Goal: Communication & Community: Answer question/provide support

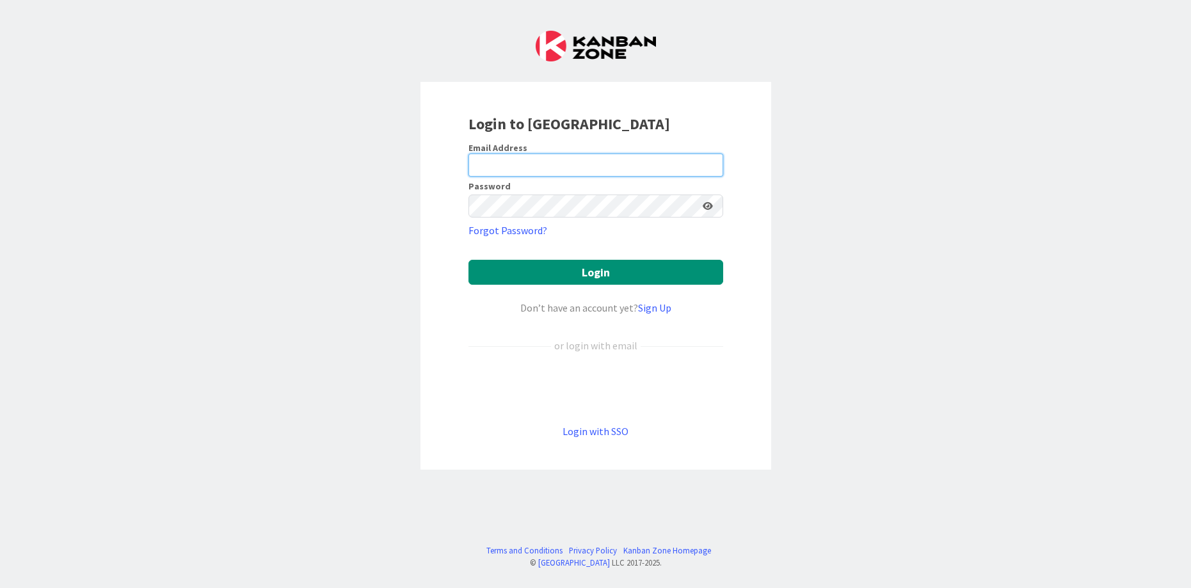
click at [582, 159] on input "email" at bounding box center [595, 165] width 255 height 23
type input "[PERSON_NAME][EMAIL_ADDRESS][DOMAIN_NAME]"
click at [468, 260] on button "Login" at bounding box center [595, 272] width 255 height 25
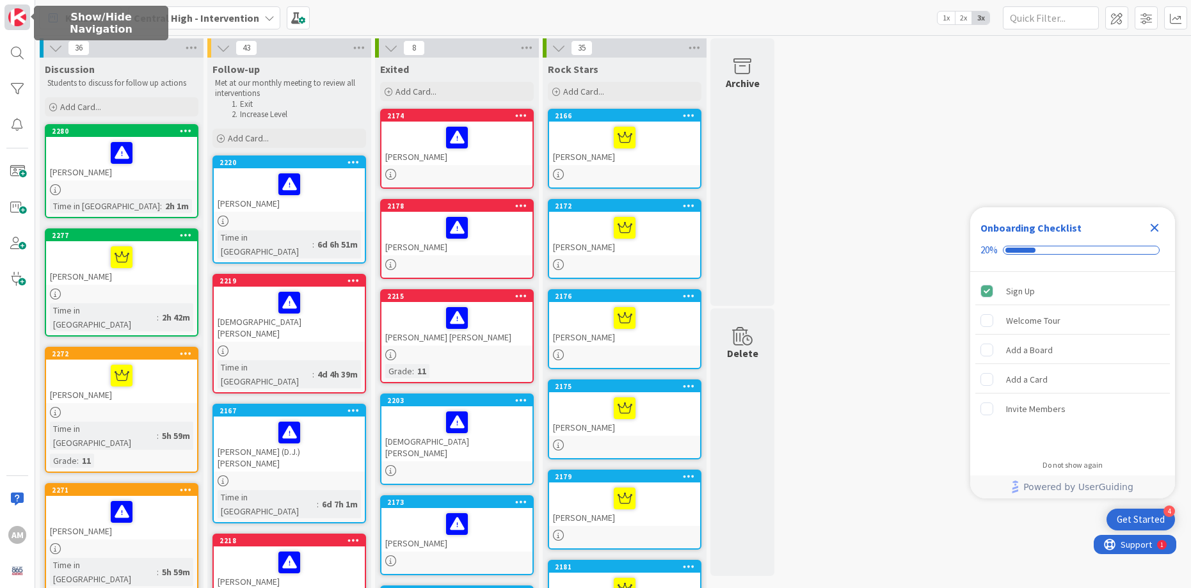
click at [16, 13] on img at bounding box center [17, 17] width 18 height 18
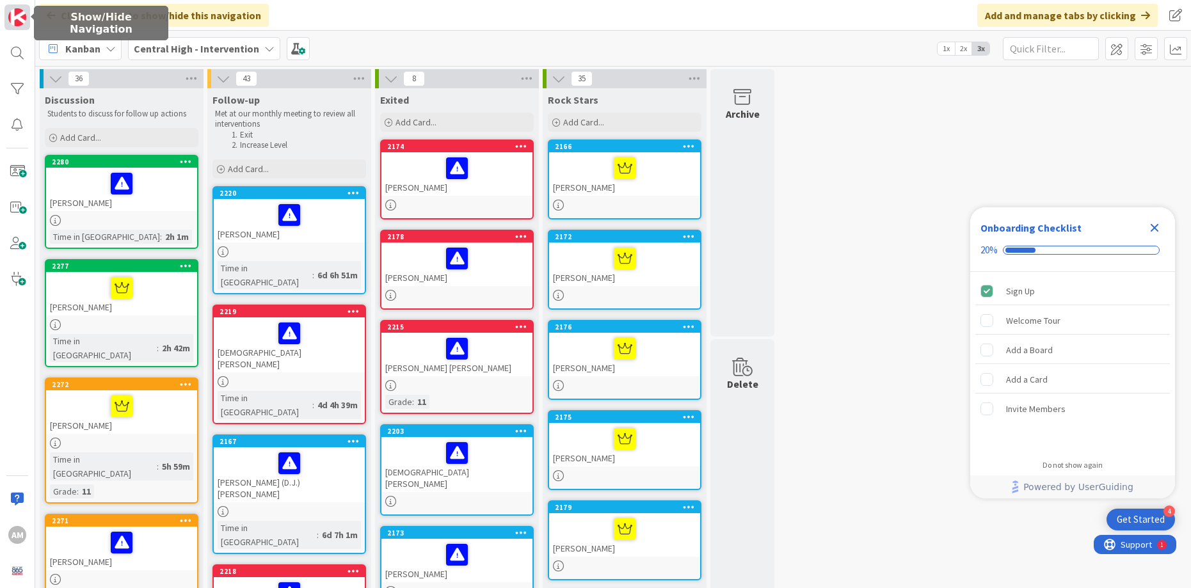
click at [16, 13] on img at bounding box center [17, 17] width 18 height 18
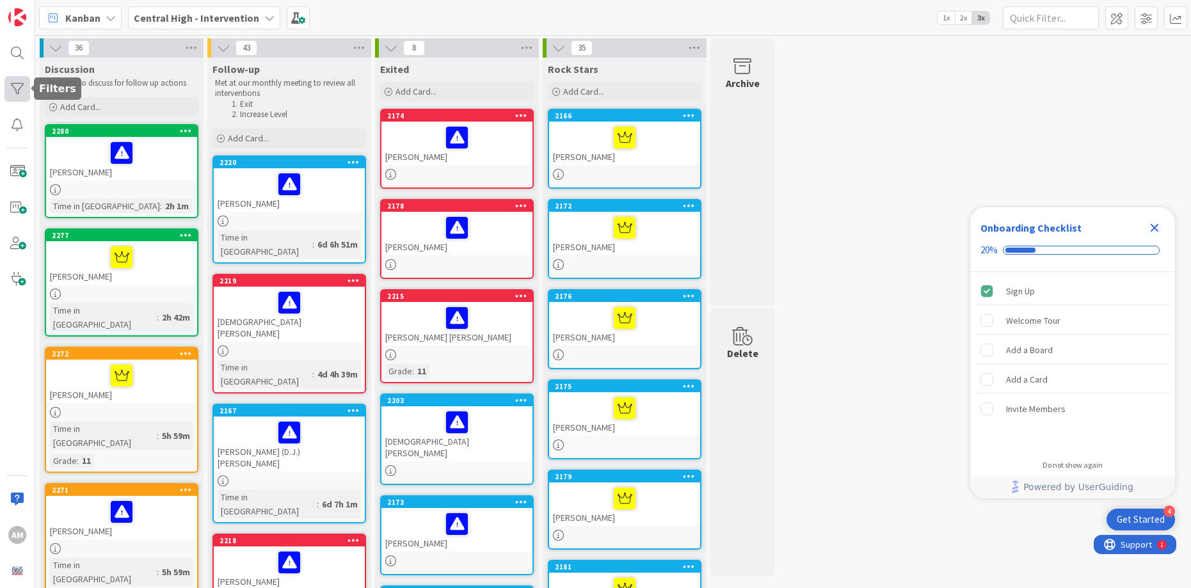
click at [15, 94] on div at bounding box center [17, 89] width 26 height 26
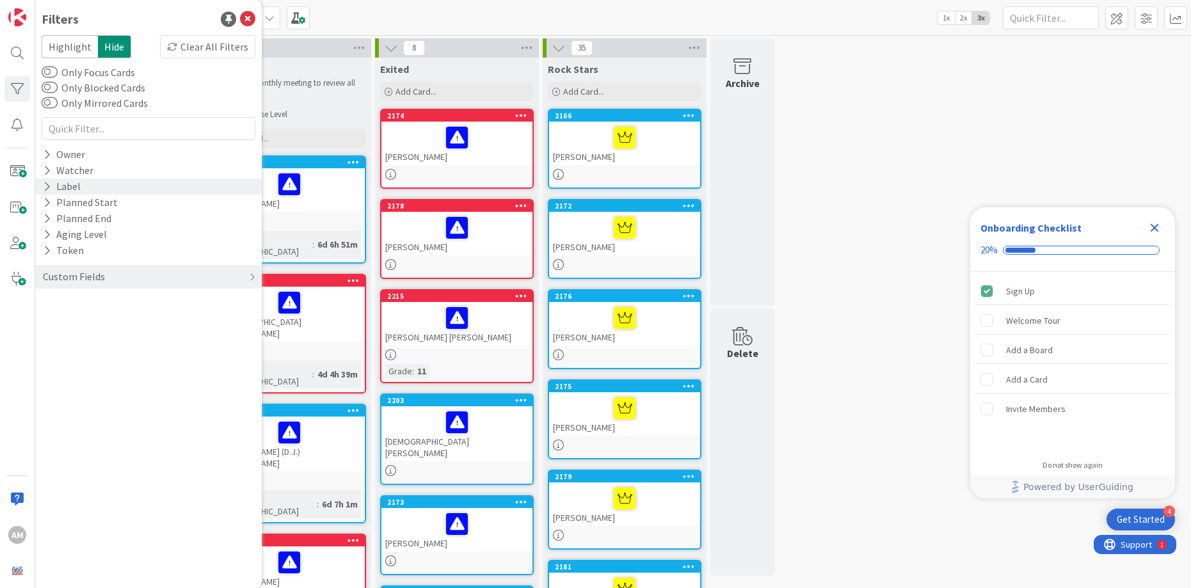
click at [60, 182] on div "Label" at bounding box center [62, 187] width 40 height 16
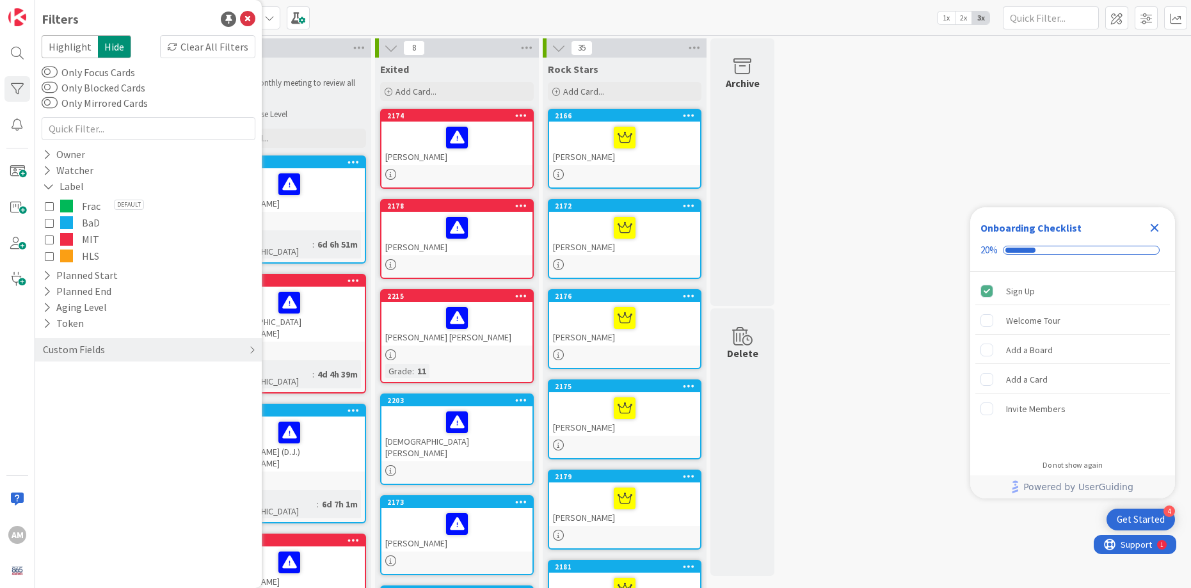
click at [50, 259] on icon at bounding box center [49, 256] width 9 height 9
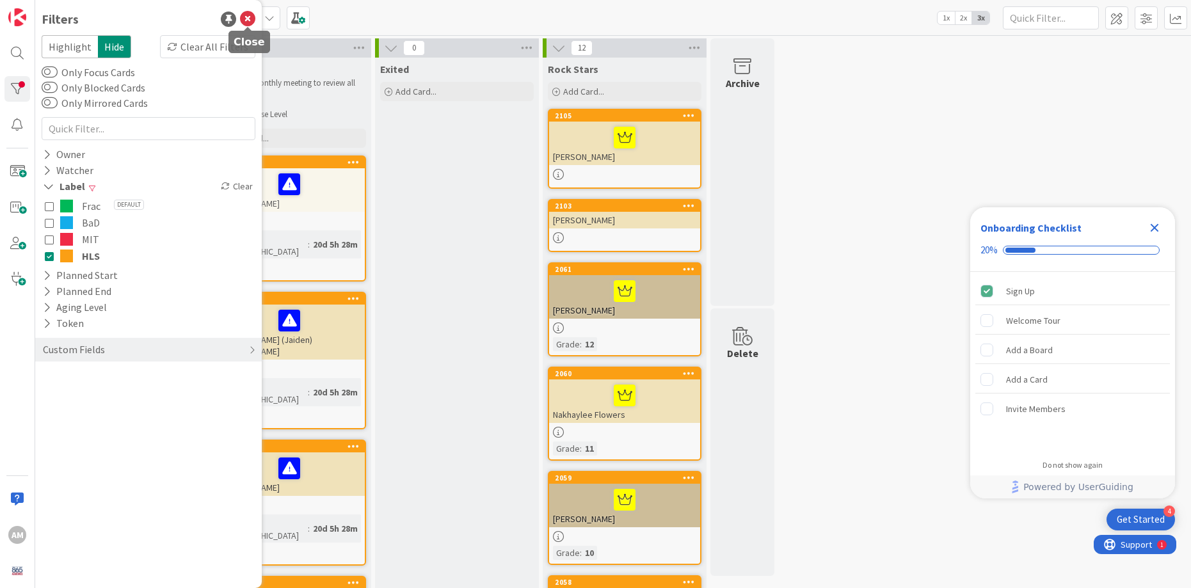
click at [248, 18] on icon at bounding box center [247, 19] width 15 height 15
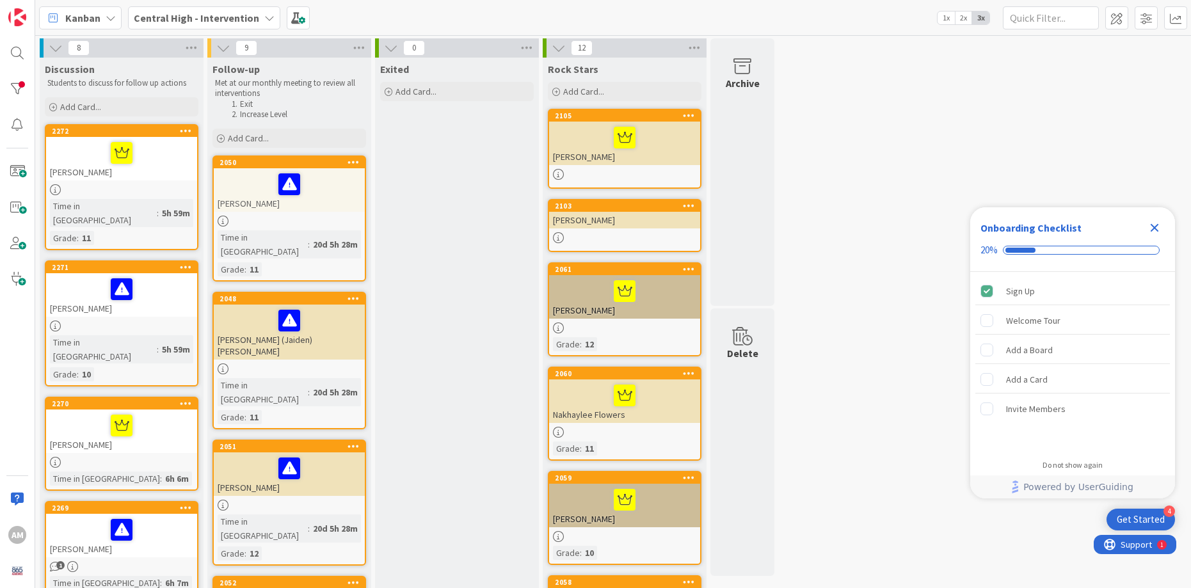
scroll to position [1, 0]
click at [96, 176] on div "[PERSON_NAME]" at bounding box center [121, 158] width 151 height 44
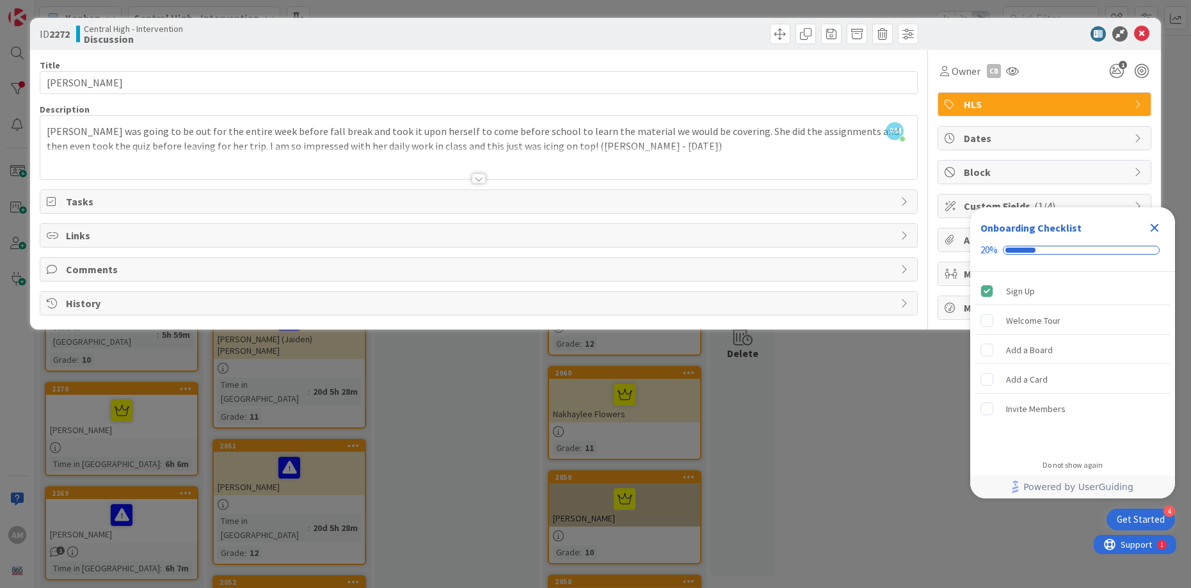
click at [479, 177] on div at bounding box center [479, 178] width 14 height 10
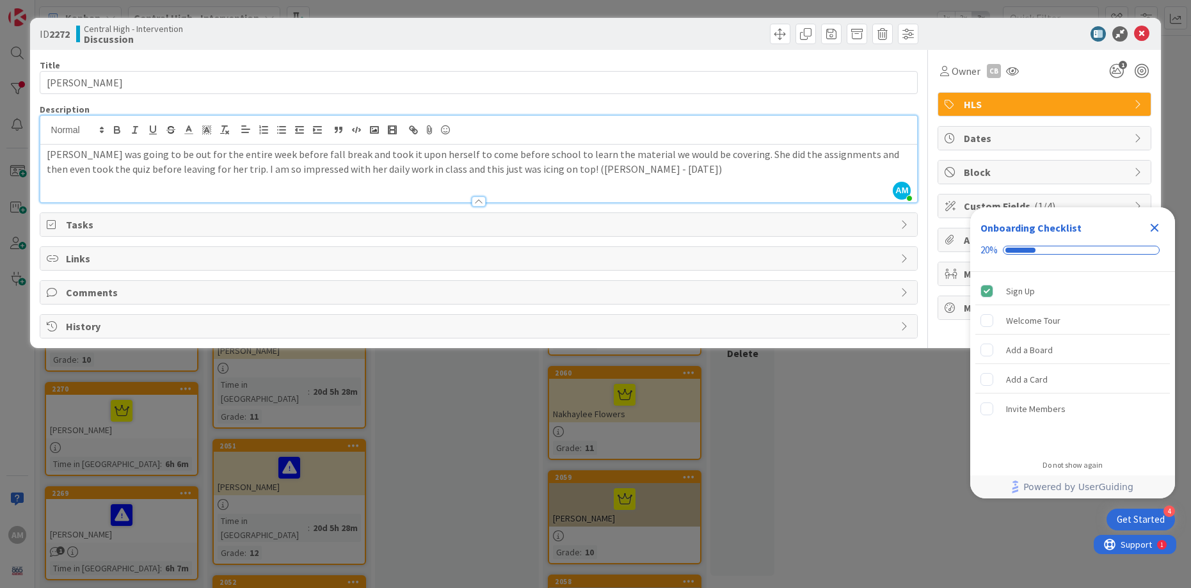
click at [1152, 226] on icon "Close Checklist" at bounding box center [1155, 228] width 8 height 8
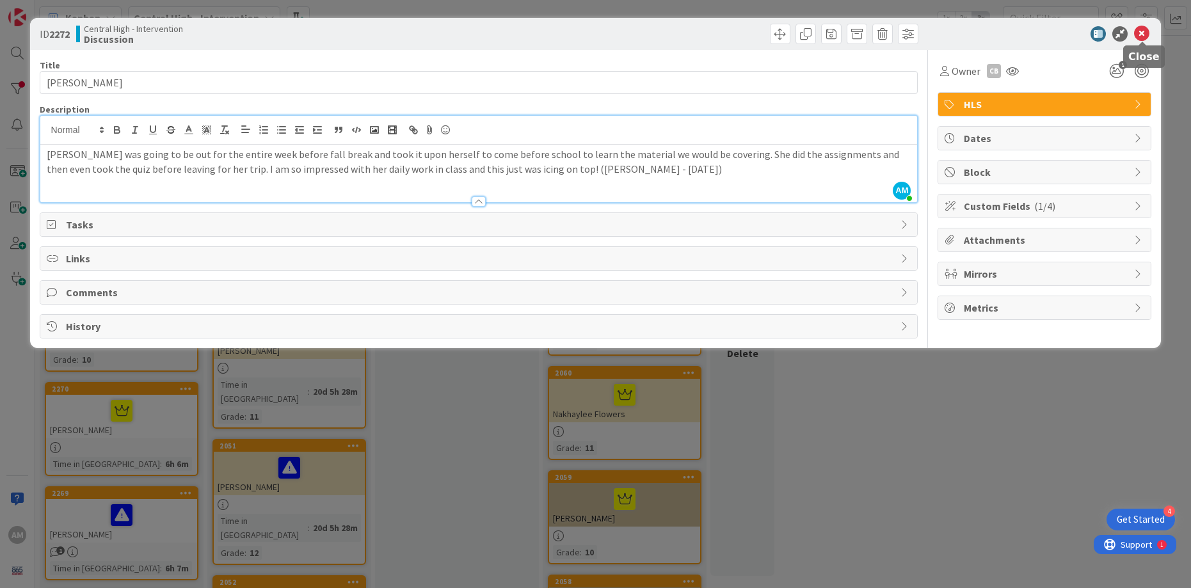
click at [1143, 33] on icon at bounding box center [1141, 33] width 15 height 15
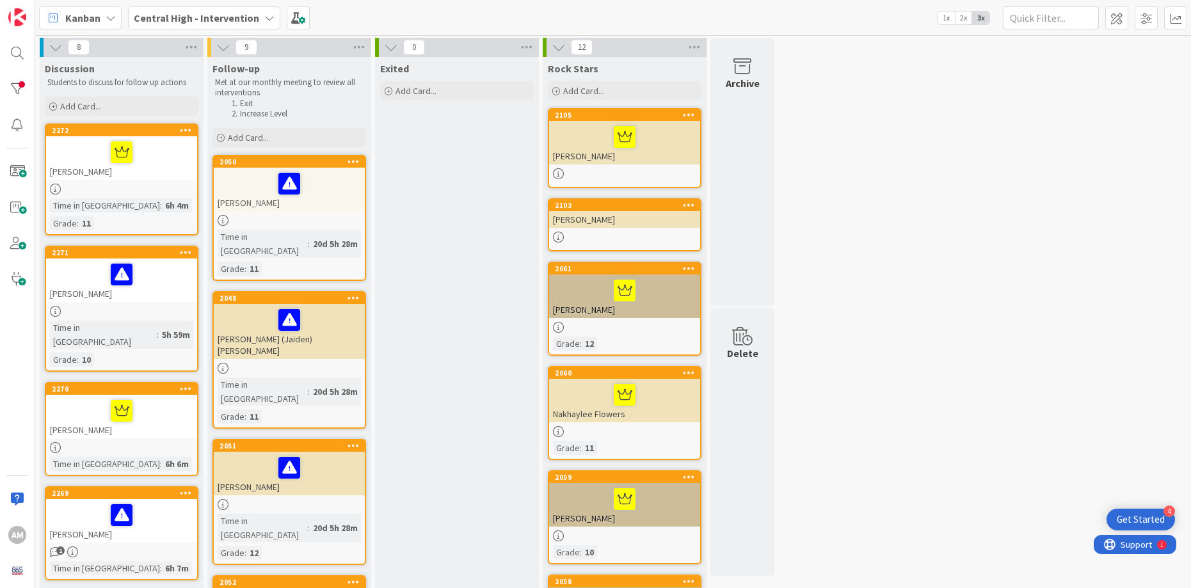
click at [151, 276] on div "[PERSON_NAME]" at bounding box center [121, 281] width 151 height 44
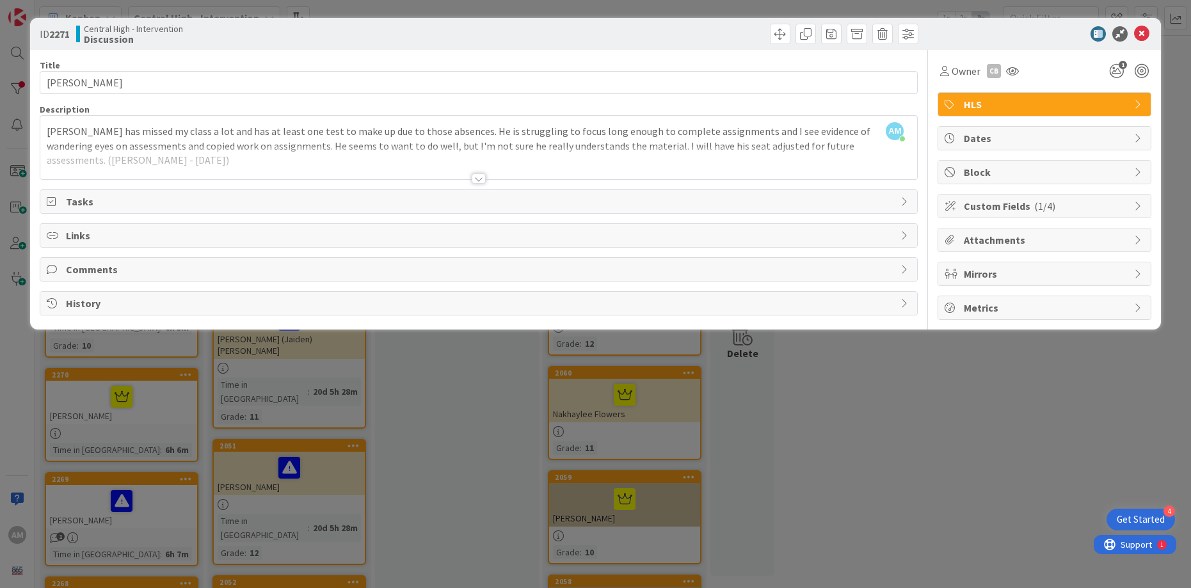
click at [477, 178] on div at bounding box center [479, 178] width 14 height 10
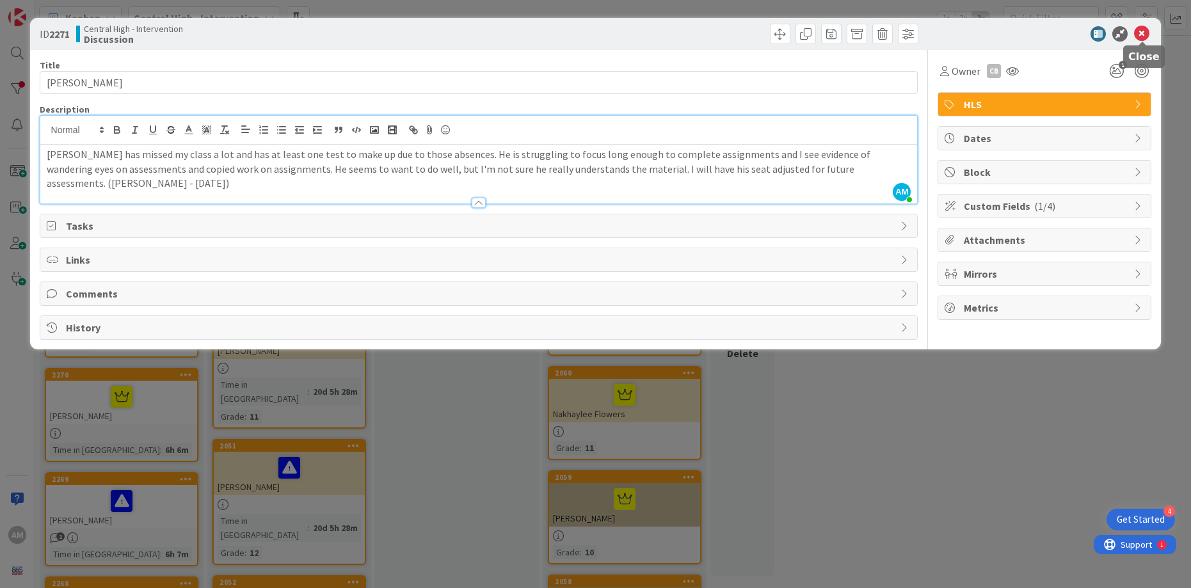
click at [1144, 32] on icon at bounding box center [1141, 33] width 15 height 15
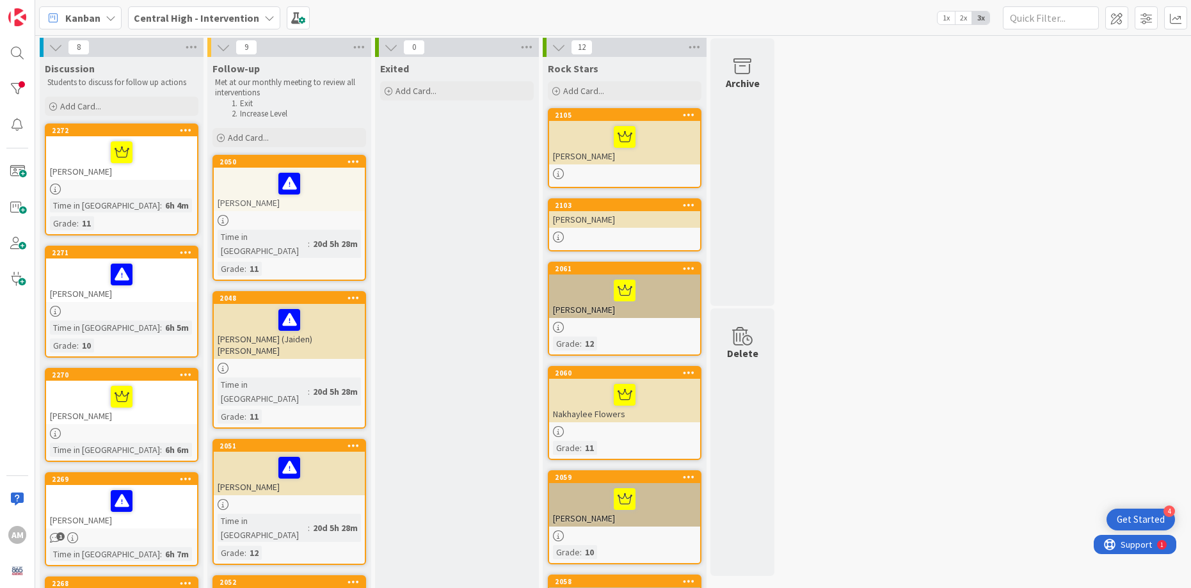
scroll to position [1, 0]
click at [168, 277] on div "[PERSON_NAME]" at bounding box center [121, 281] width 151 height 44
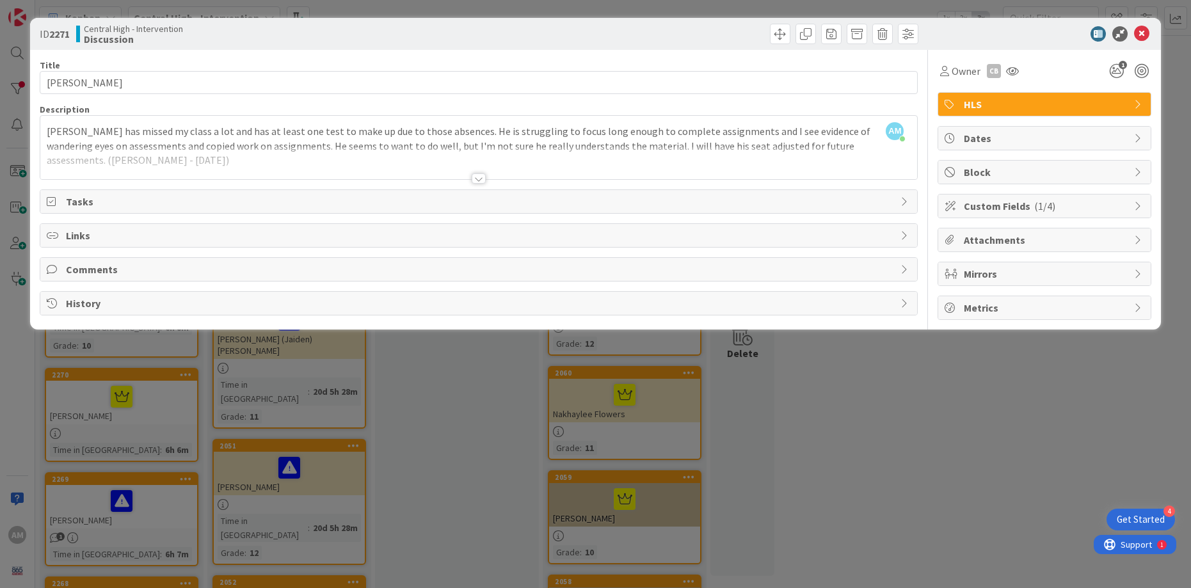
click at [477, 179] on div at bounding box center [479, 178] width 14 height 10
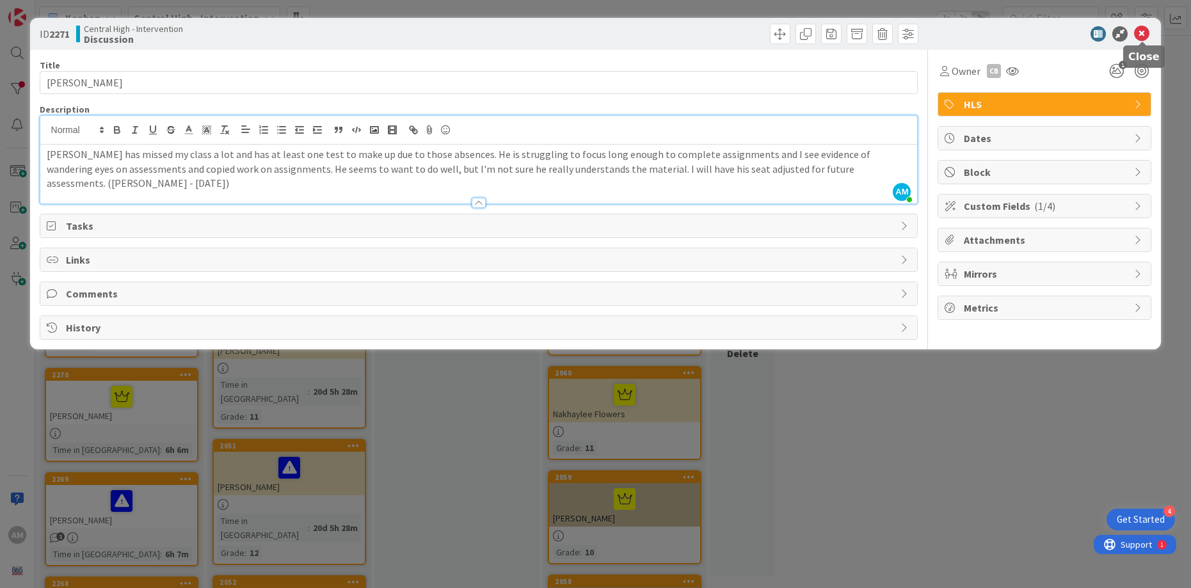
click at [1146, 38] on icon at bounding box center [1141, 33] width 15 height 15
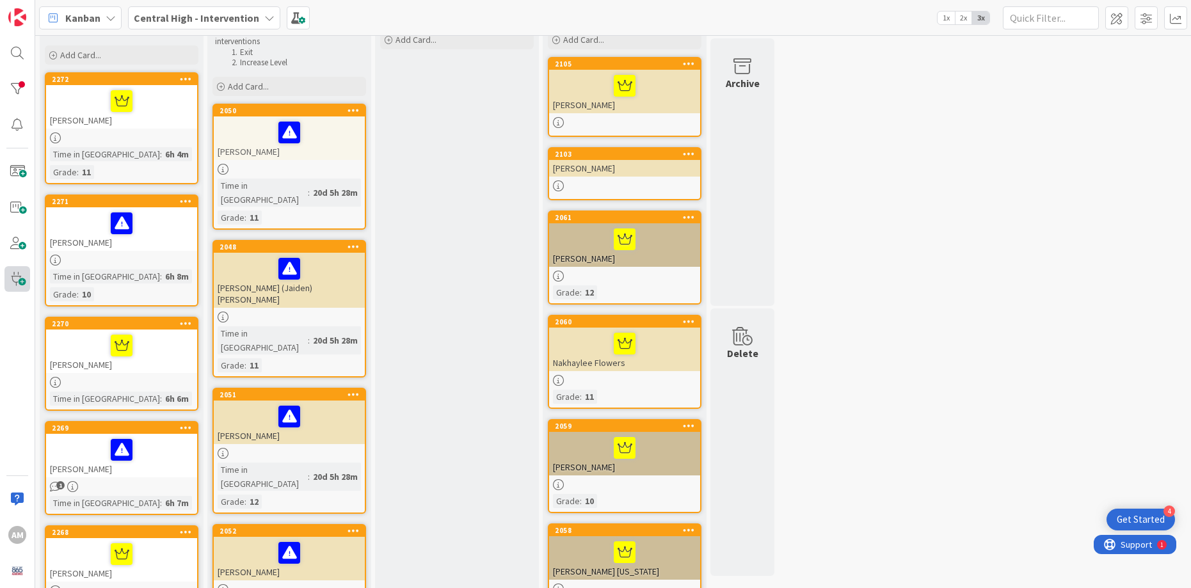
scroll to position [65, 0]
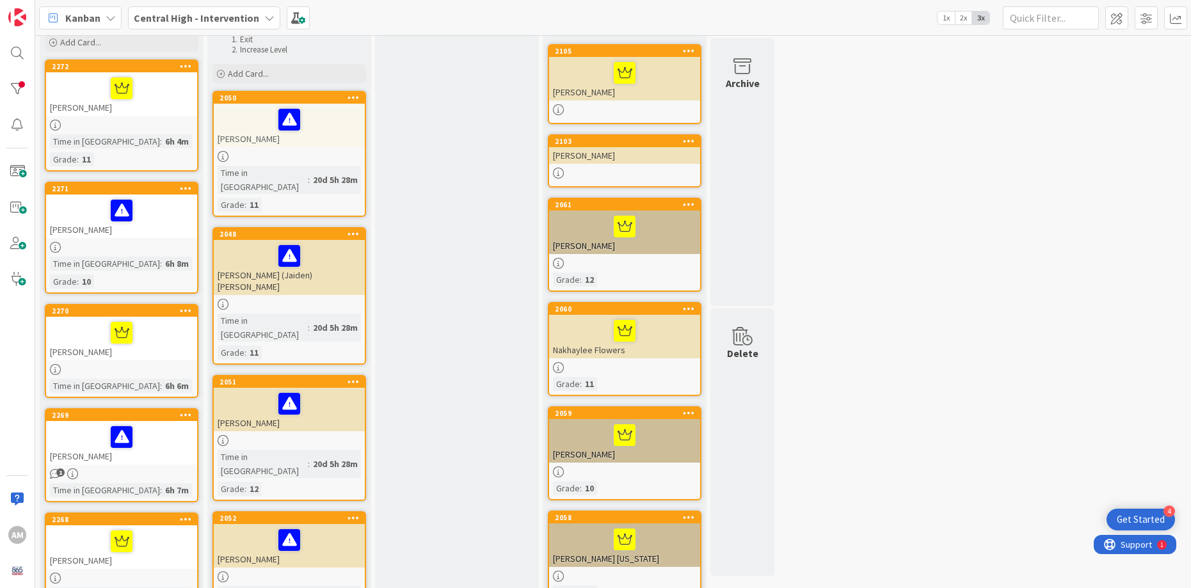
click at [157, 424] on div at bounding box center [121, 437] width 143 height 27
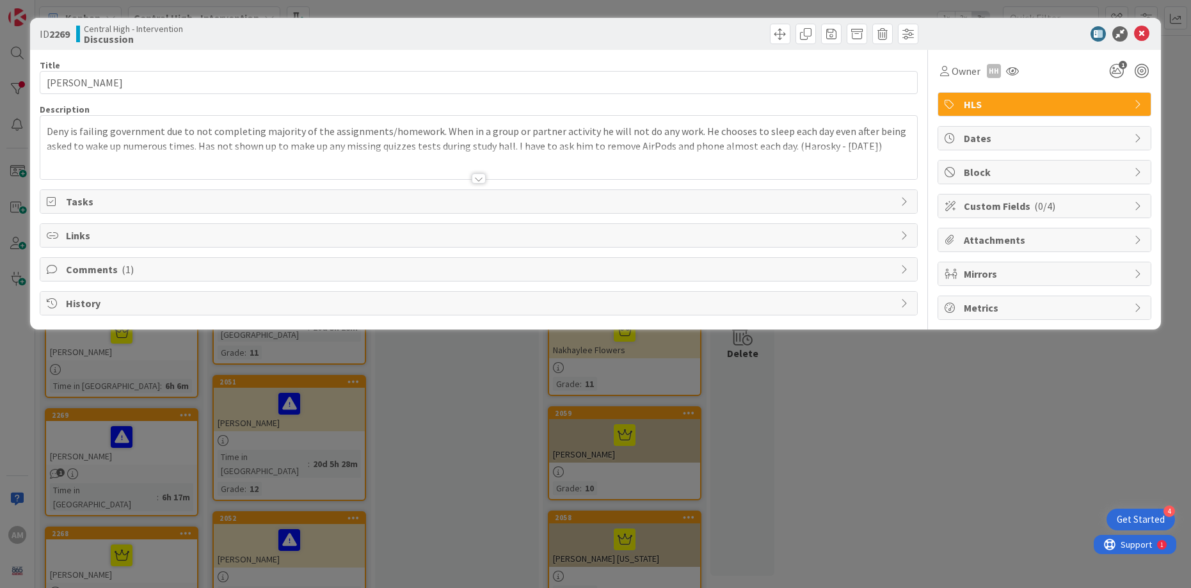
click at [100, 269] on span "Comments ( 1 )" at bounding box center [480, 269] width 829 height 15
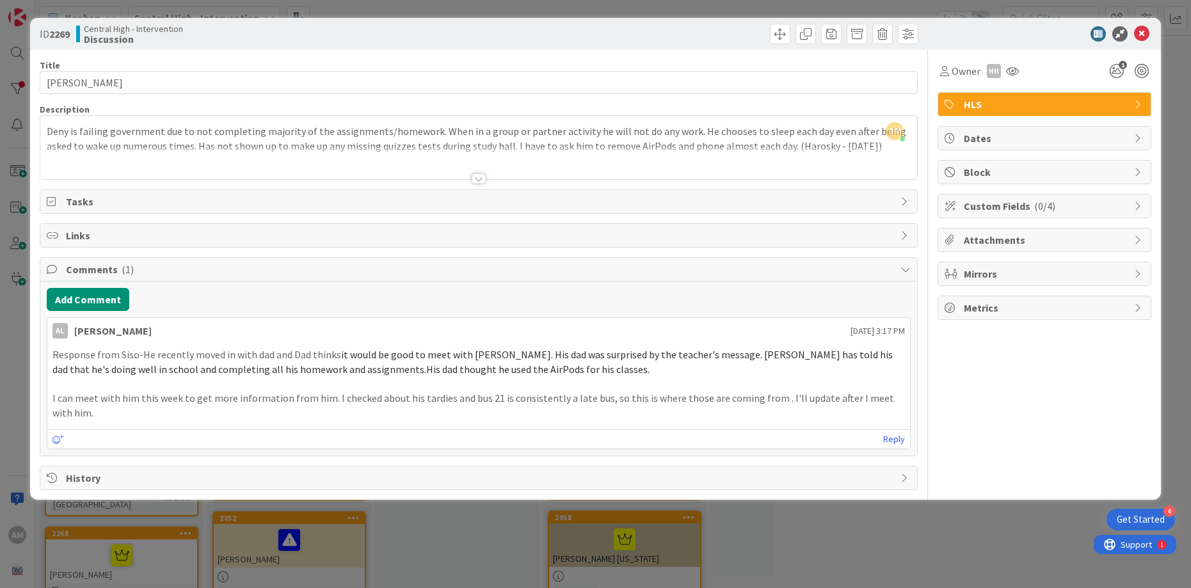
click at [480, 177] on div at bounding box center [479, 178] width 14 height 10
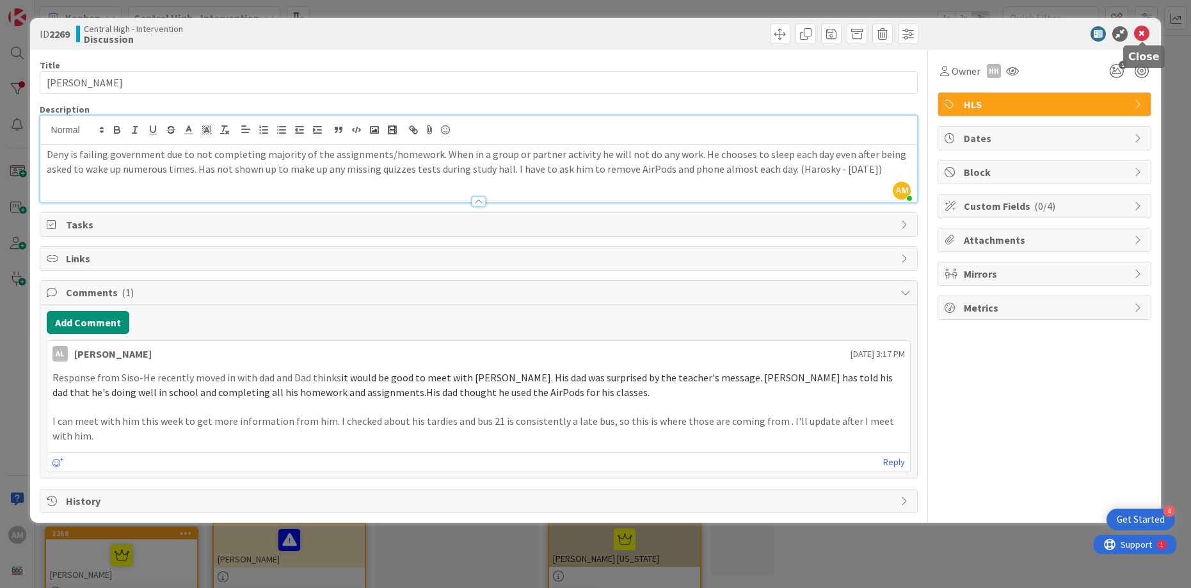
drag, startPoint x: 1147, startPoint y: 35, endPoint x: 1096, endPoint y: 80, distance: 68.5
click at [1147, 35] on icon at bounding box center [1141, 33] width 15 height 15
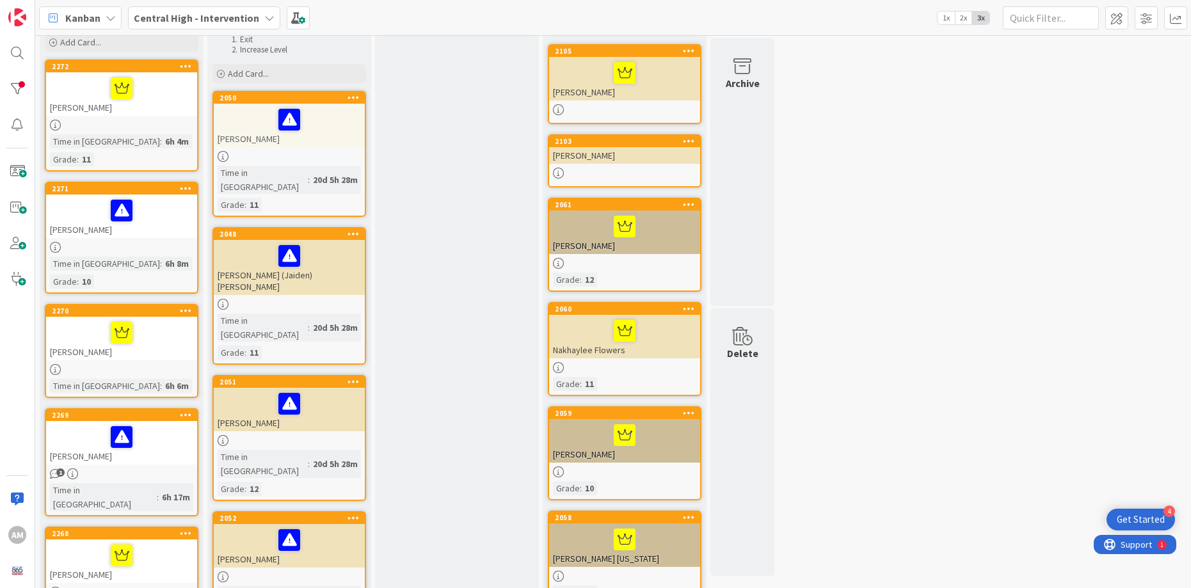
click at [75, 217] on div "[PERSON_NAME]" at bounding box center [121, 217] width 151 height 44
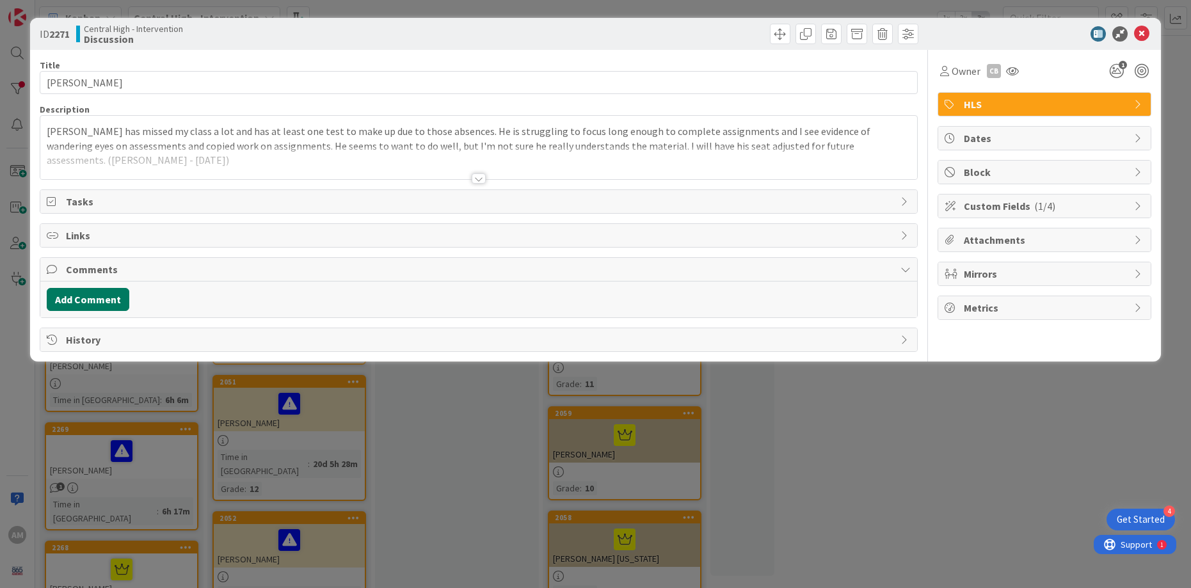
click at [76, 300] on button "Add Comment" at bounding box center [88, 299] width 83 height 23
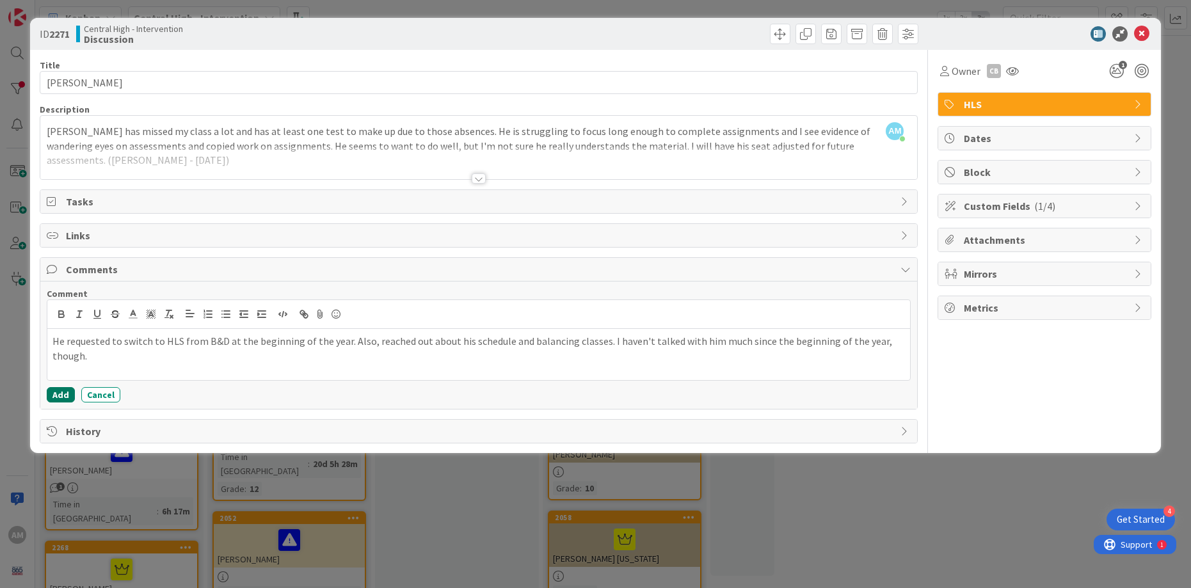
click at [67, 393] on button "Add" at bounding box center [61, 394] width 28 height 15
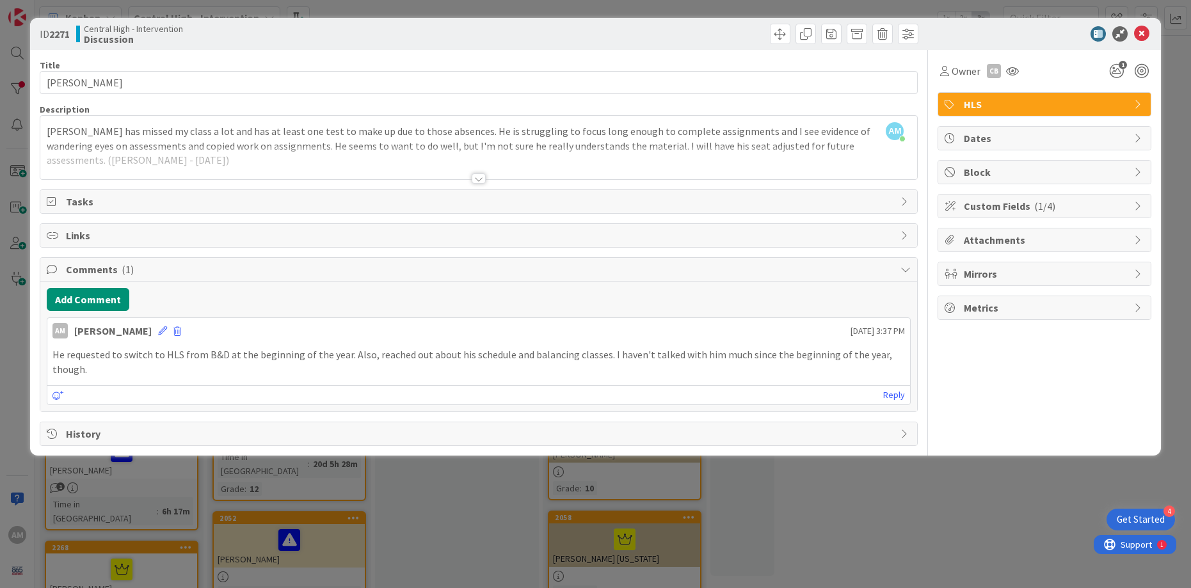
click at [600, 350] on p "He requested to switch to HLS from B&D at the beginning of the year. Also, reac…" at bounding box center [478, 361] width 853 height 29
click at [598, 354] on p "He requested to switch to HLS from B&D at the beginning of the year. Also, reac…" at bounding box center [478, 361] width 853 height 29
click at [158, 328] on icon at bounding box center [162, 330] width 9 height 9
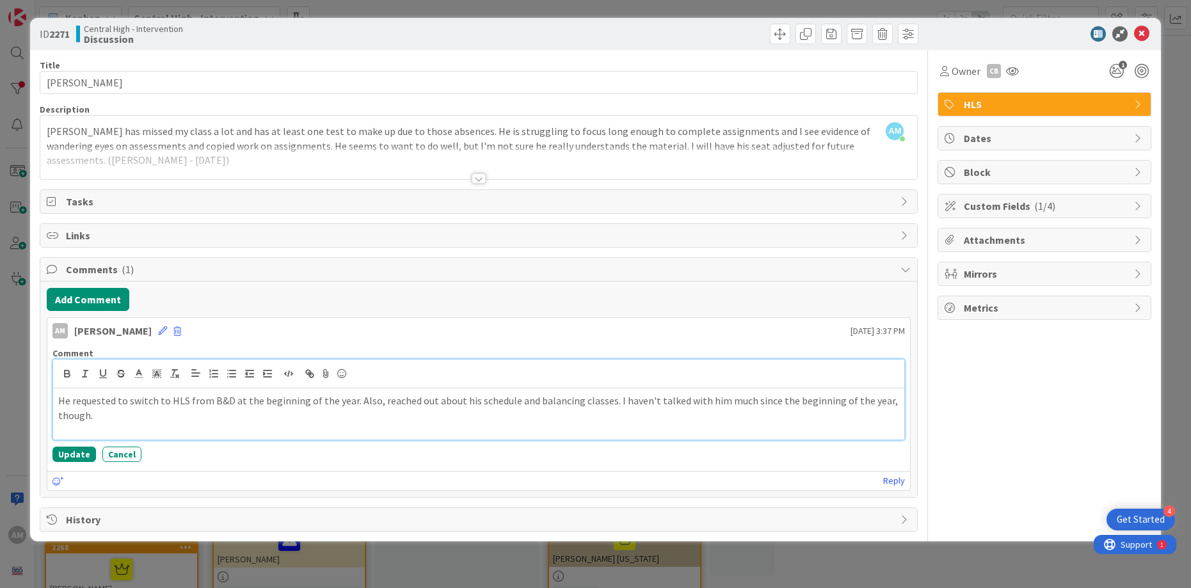
click at [606, 399] on p "He requested to switch to HLS from B&D at the beginning of the year. Also, reac…" at bounding box center [479, 408] width 842 height 29
click at [78, 453] on button "Update" at bounding box center [74, 454] width 44 height 15
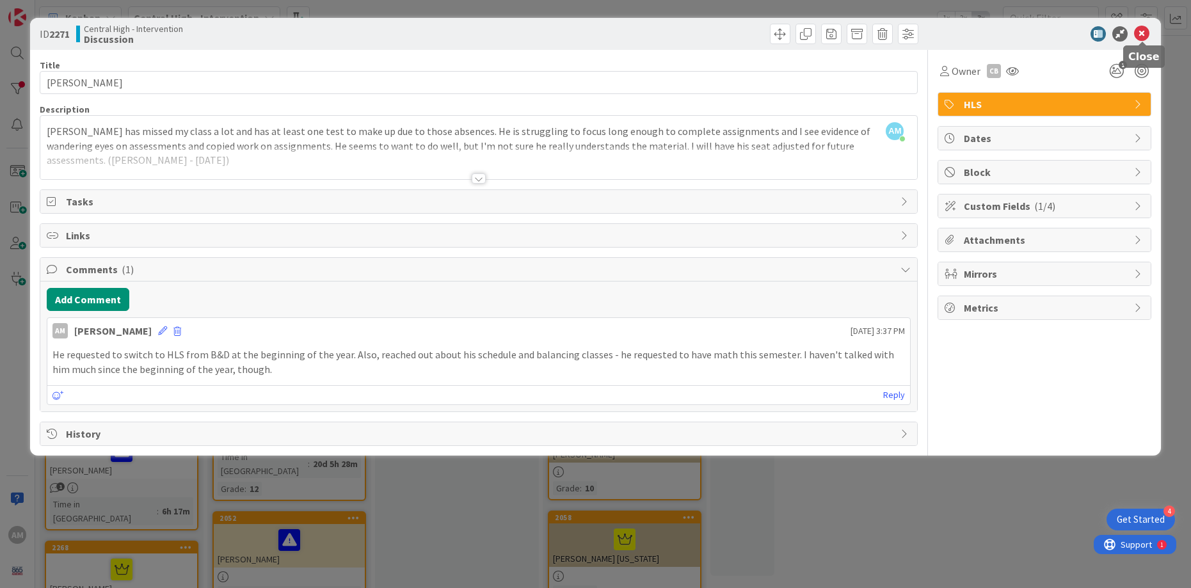
click at [1141, 37] on icon at bounding box center [1141, 33] width 15 height 15
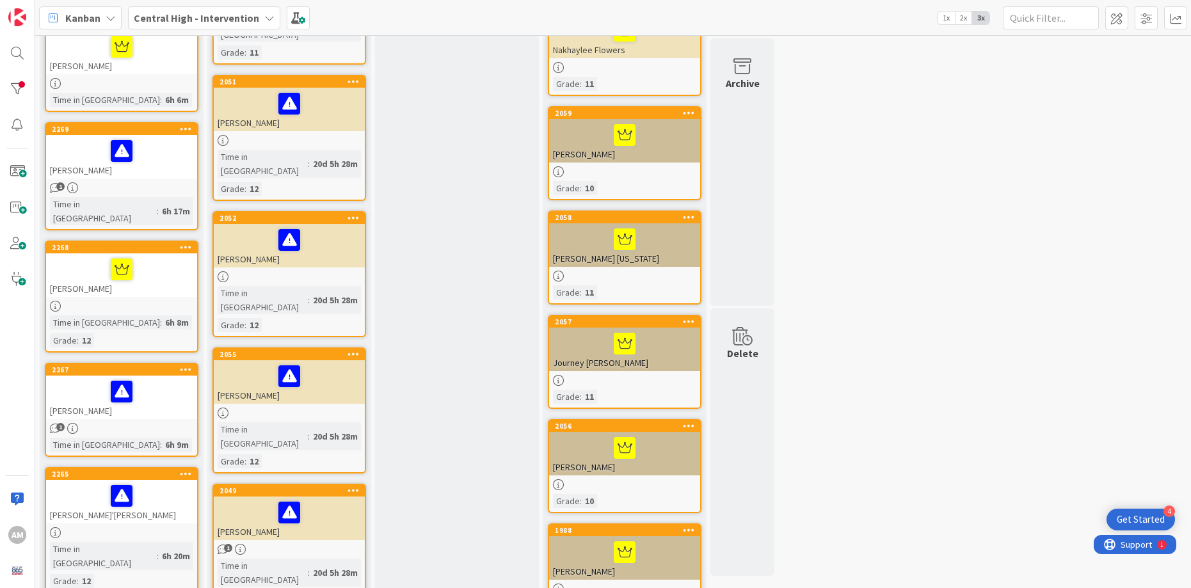
click at [105, 476] on div "2265 [PERSON_NAME]'[PERSON_NAME] Time in [GEOGRAPHIC_DATA] : 6h 20m Grade : 12" at bounding box center [122, 530] width 154 height 126
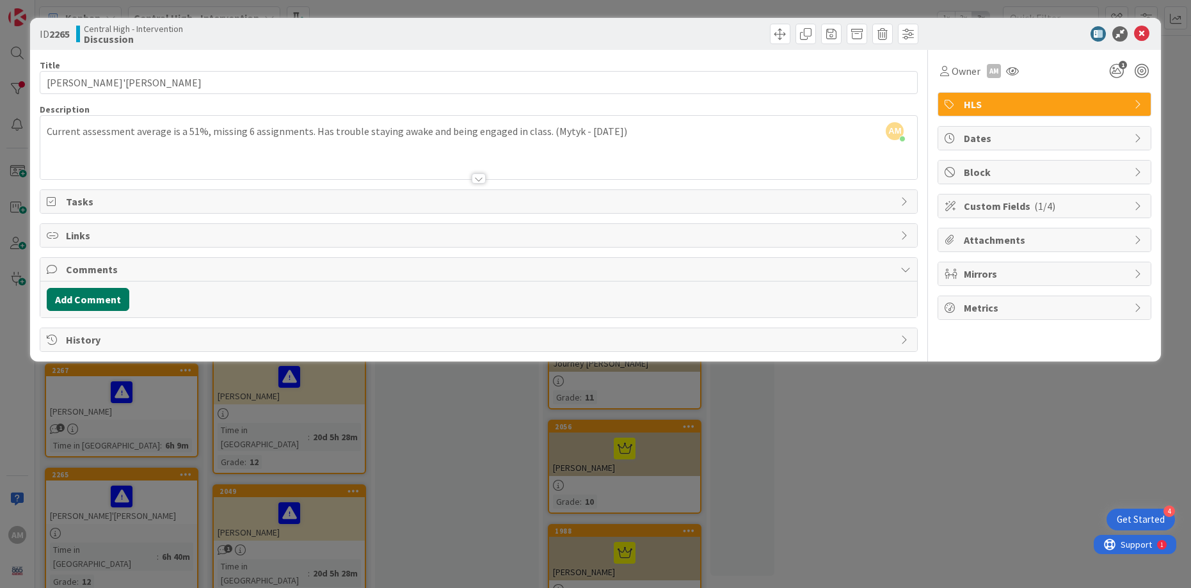
click at [91, 294] on button "Add Comment" at bounding box center [88, 299] width 83 height 23
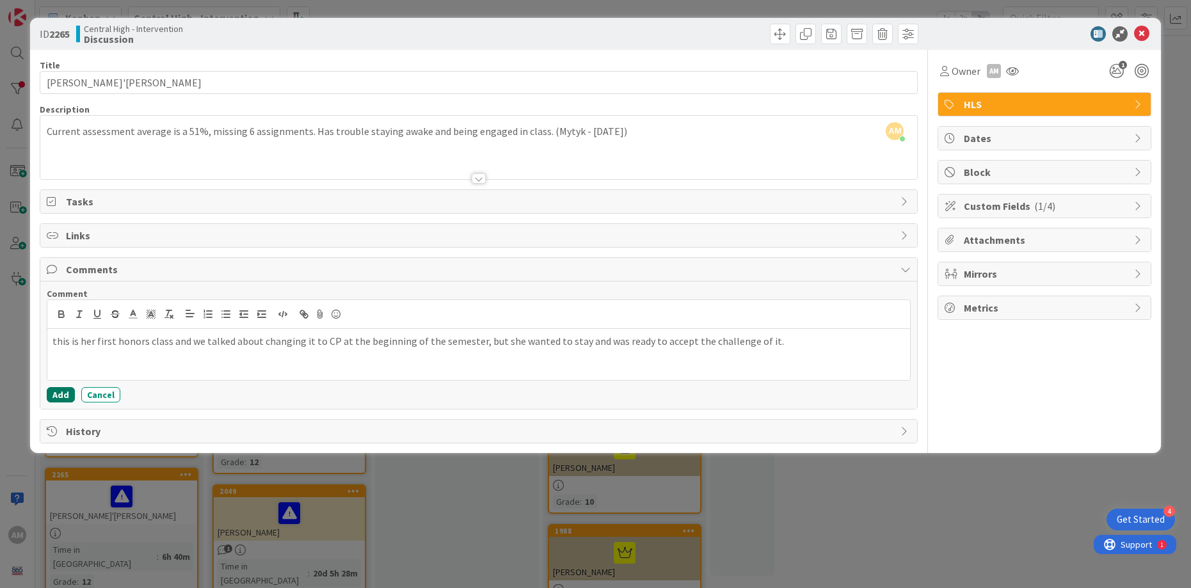
click at [62, 397] on button "Add" at bounding box center [61, 394] width 28 height 15
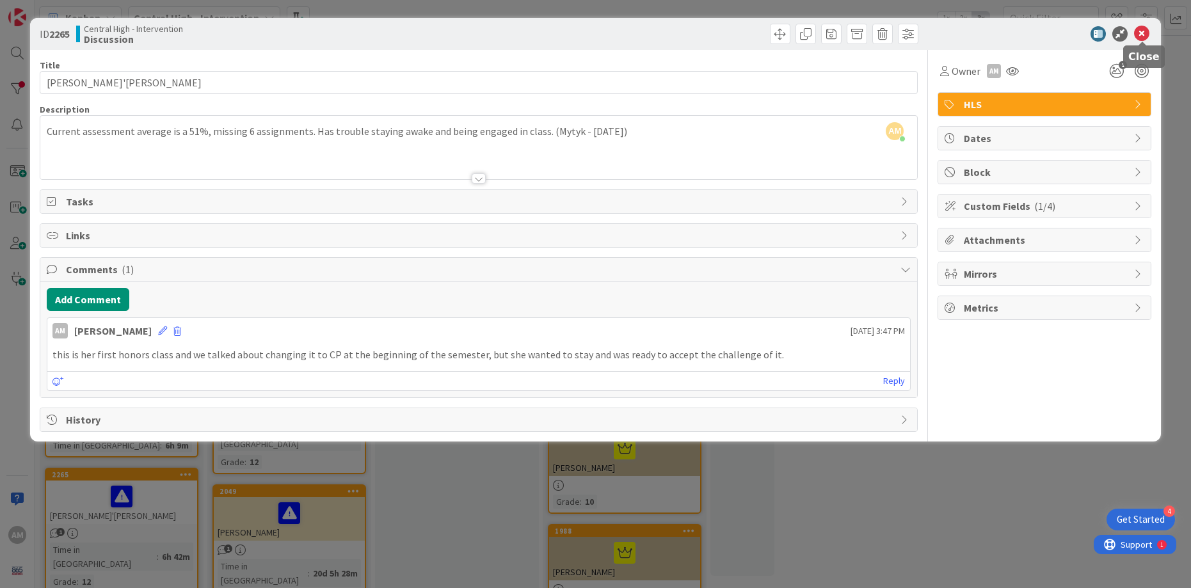
click at [1143, 33] on icon at bounding box center [1141, 33] width 15 height 15
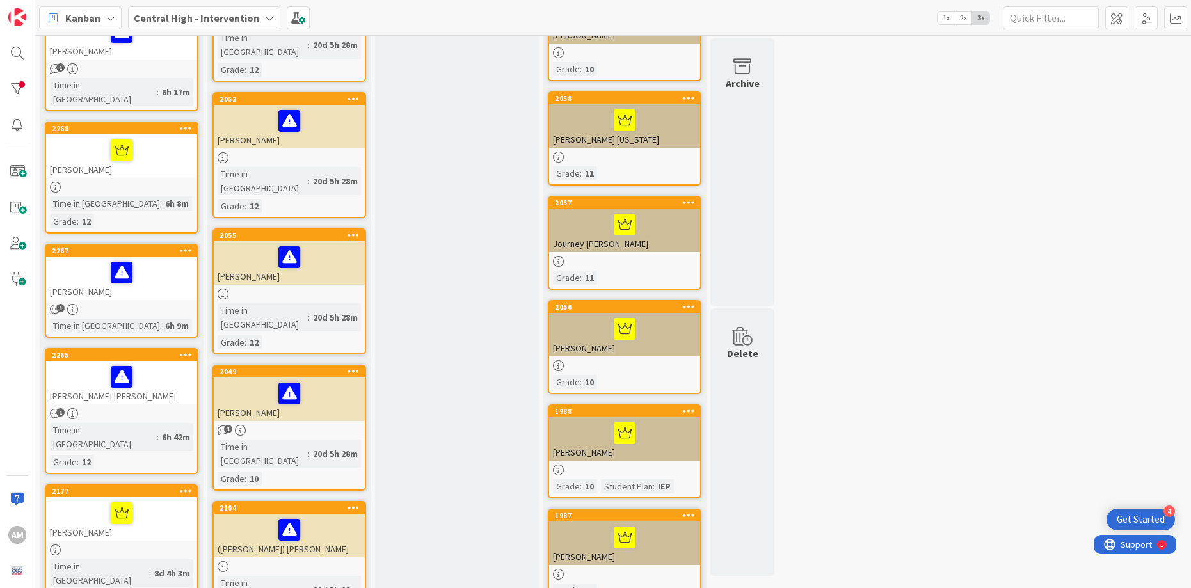
scroll to position [497, 0]
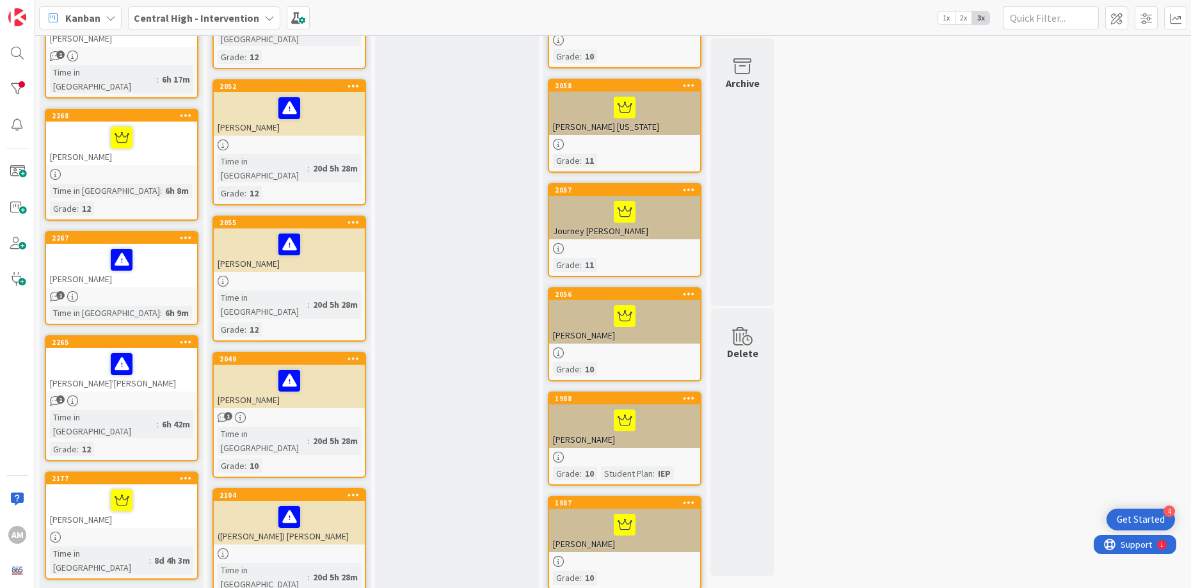
click at [168, 472] on div "2177 [PERSON_NAME] Time in Column : 8d 4h 3m" at bounding box center [122, 526] width 154 height 108
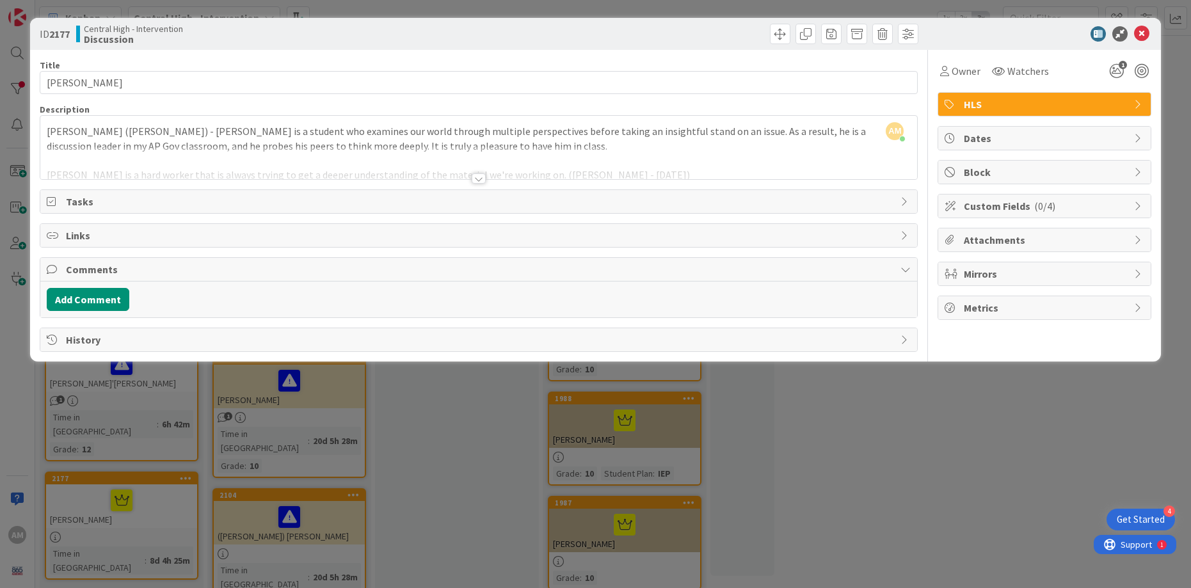
click at [479, 179] on div at bounding box center [479, 178] width 14 height 10
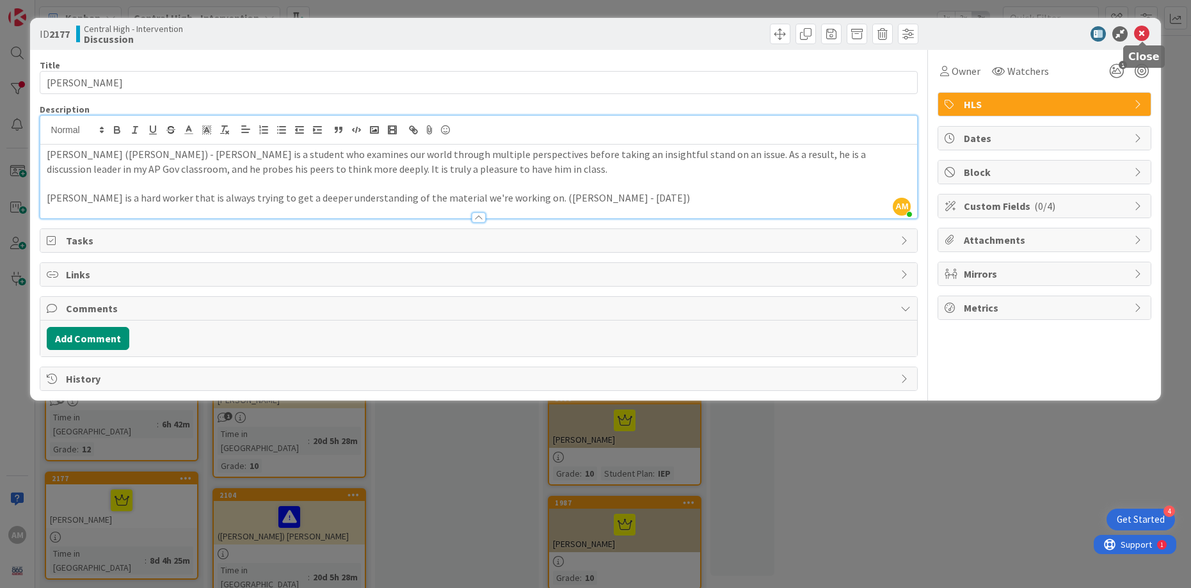
click at [1140, 34] on icon at bounding box center [1141, 33] width 15 height 15
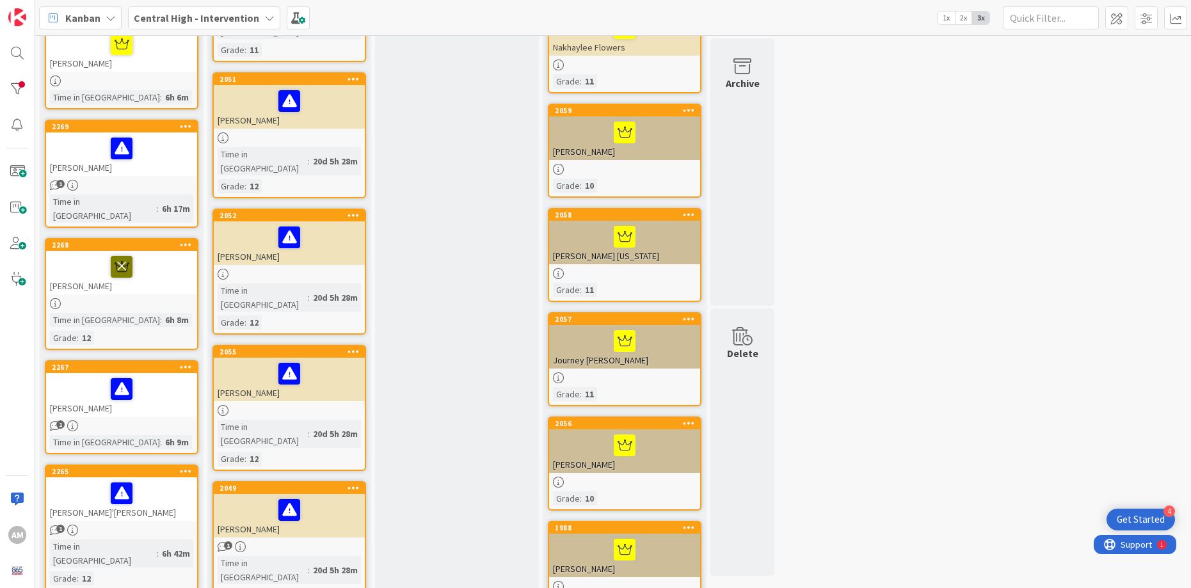
scroll to position [346, 0]
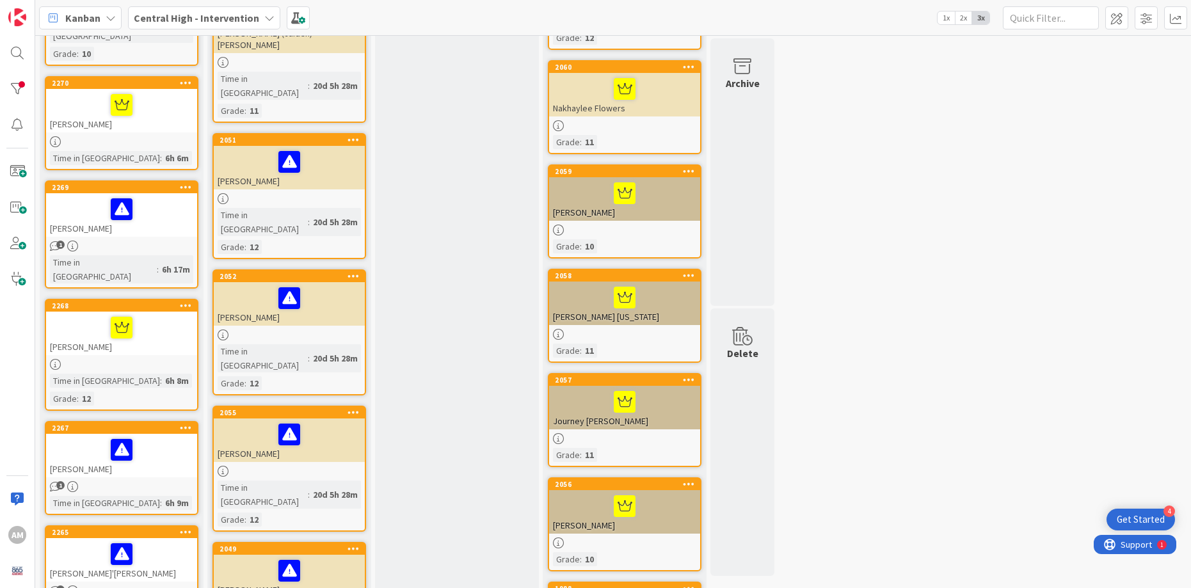
click at [175, 313] on div "2268 [PERSON_NAME] Time in [GEOGRAPHIC_DATA] : 6h 8m Grade : 12" at bounding box center [122, 355] width 154 height 112
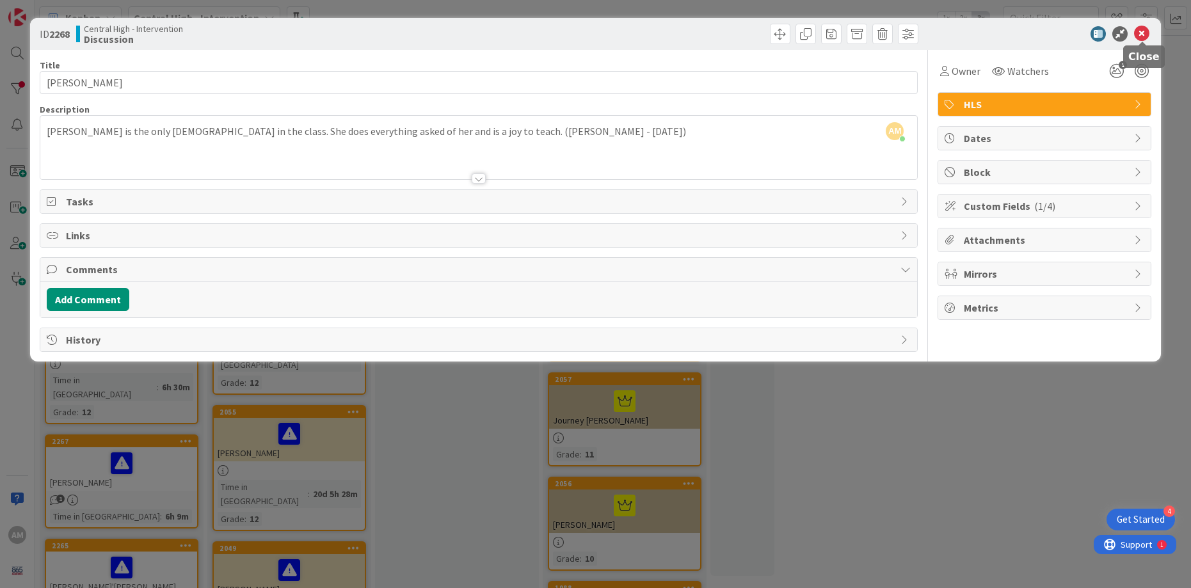
click at [1141, 32] on icon at bounding box center [1141, 33] width 15 height 15
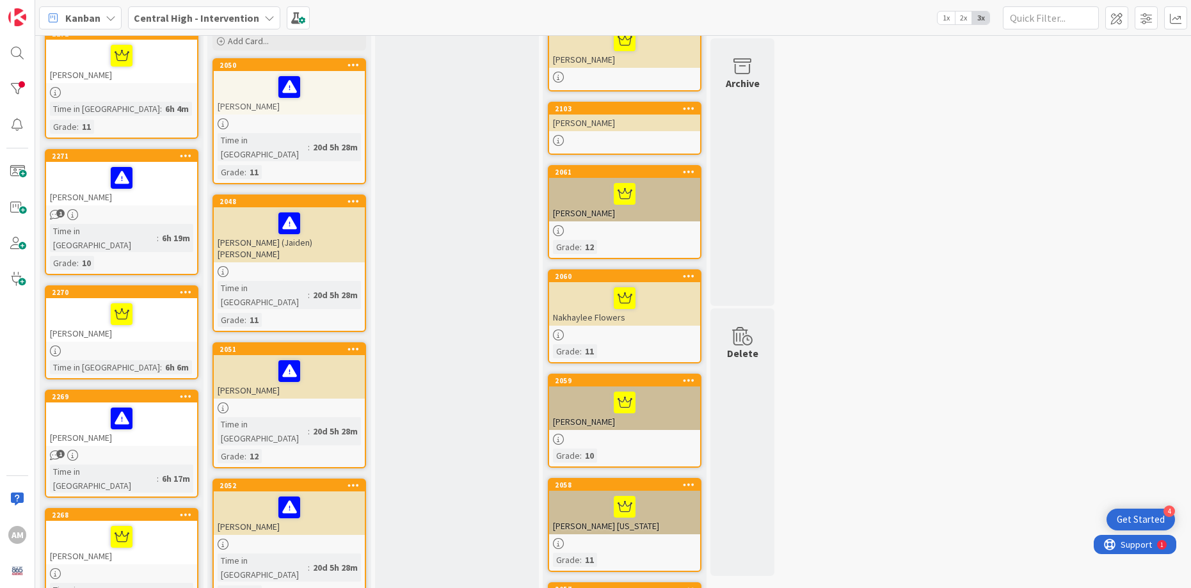
scroll to position [96, 0]
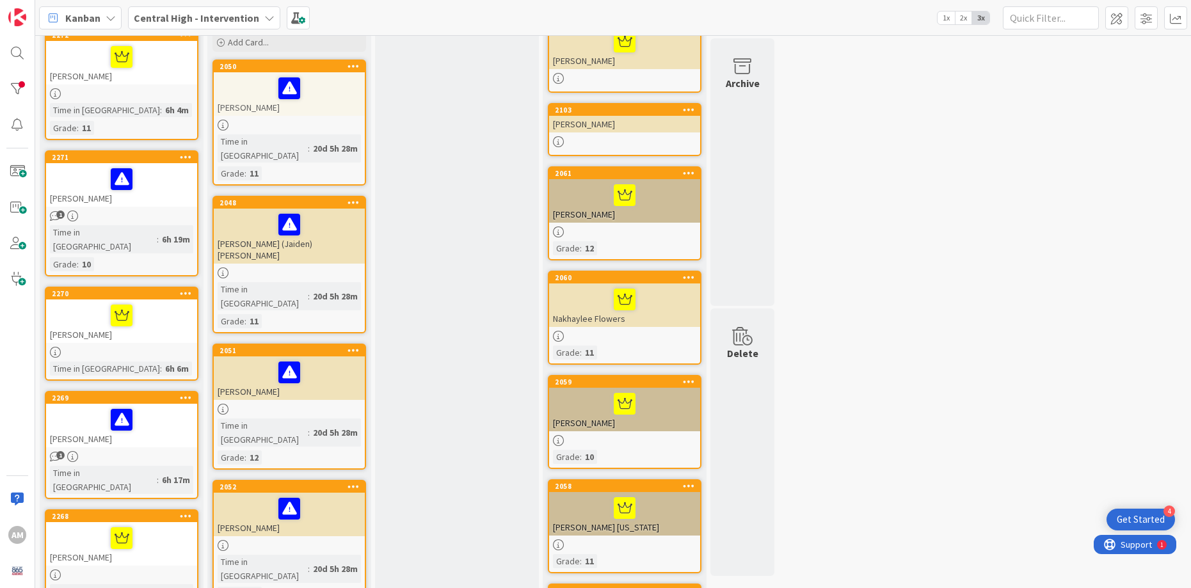
click at [159, 302] on div at bounding box center [121, 315] width 143 height 27
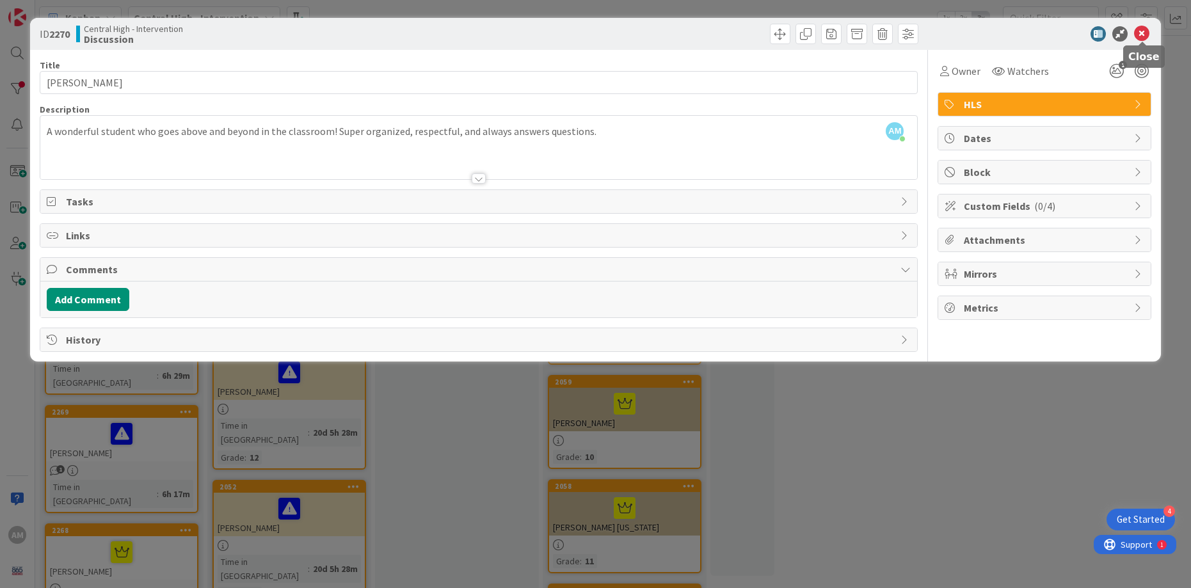
drag, startPoint x: 1144, startPoint y: 35, endPoint x: 838, endPoint y: 99, distance: 311.9
click at [1144, 35] on icon at bounding box center [1141, 33] width 15 height 15
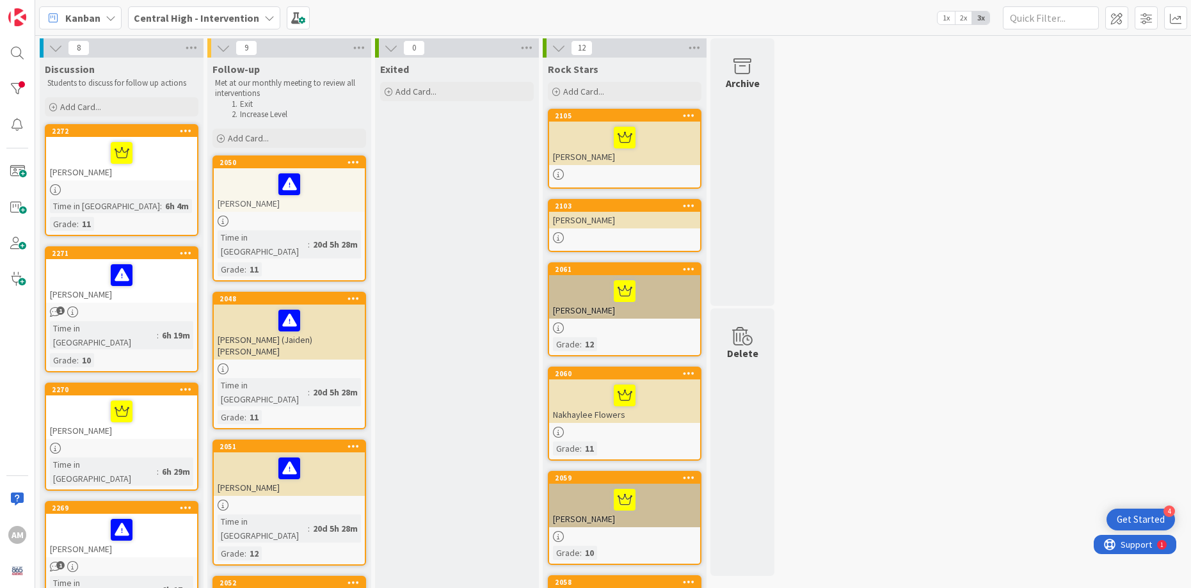
click at [331, 211] on div "[PERSON_NAME]" at bounding box center [289, 190] width 151 height 44
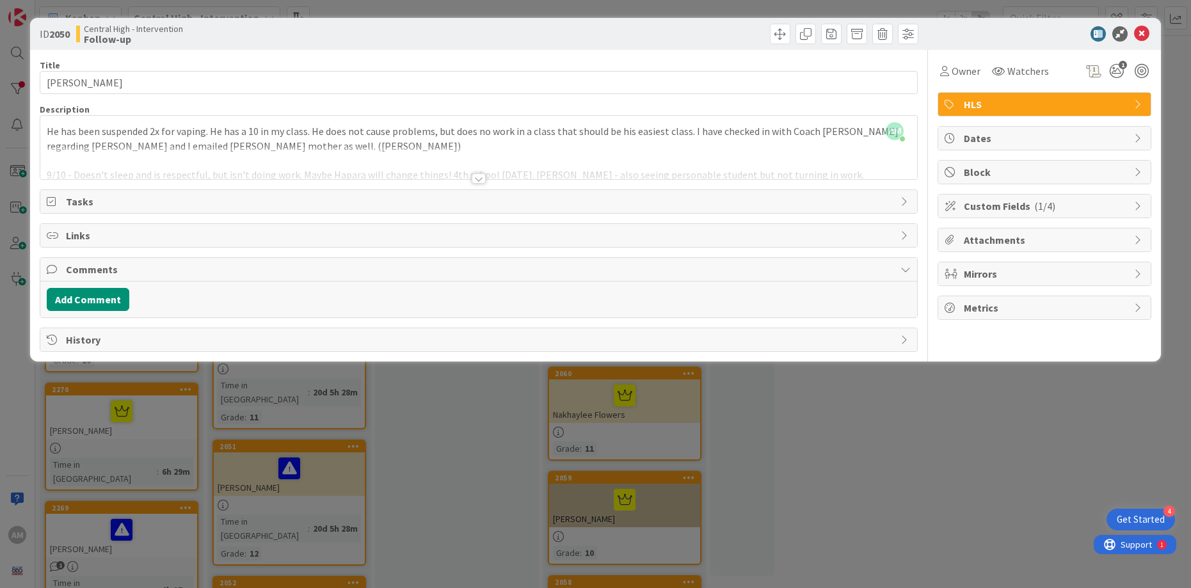
click at [483, 180] on div at bounding box center [479, 178] width 14 height 10
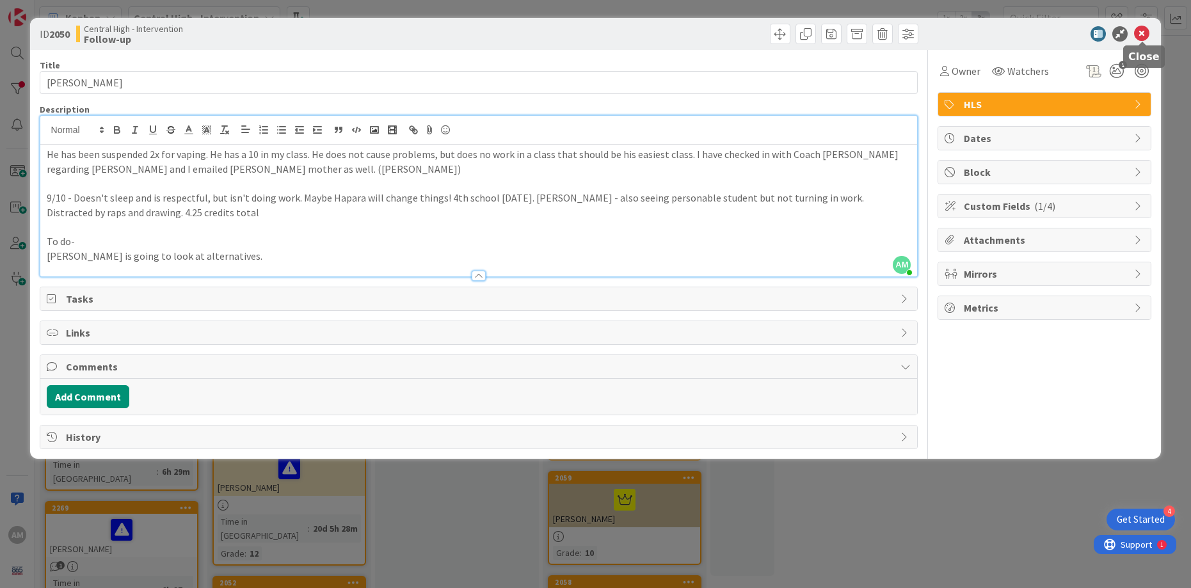
click at [1143, 35] on icon at bounding box center [1141, 33] width 15 height 15
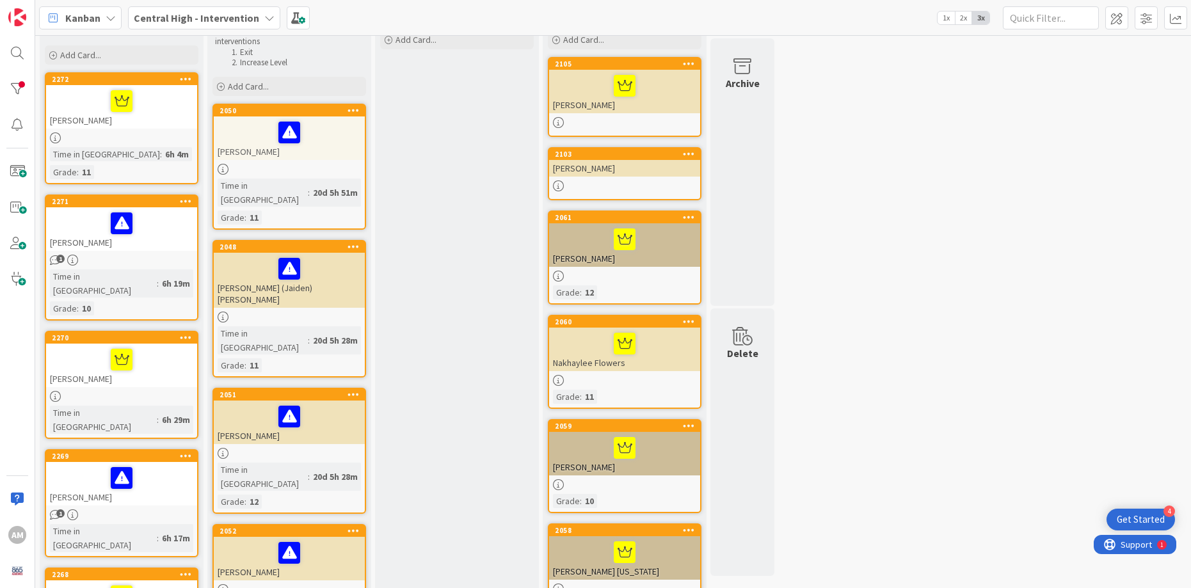
scroll to position [67, 0]
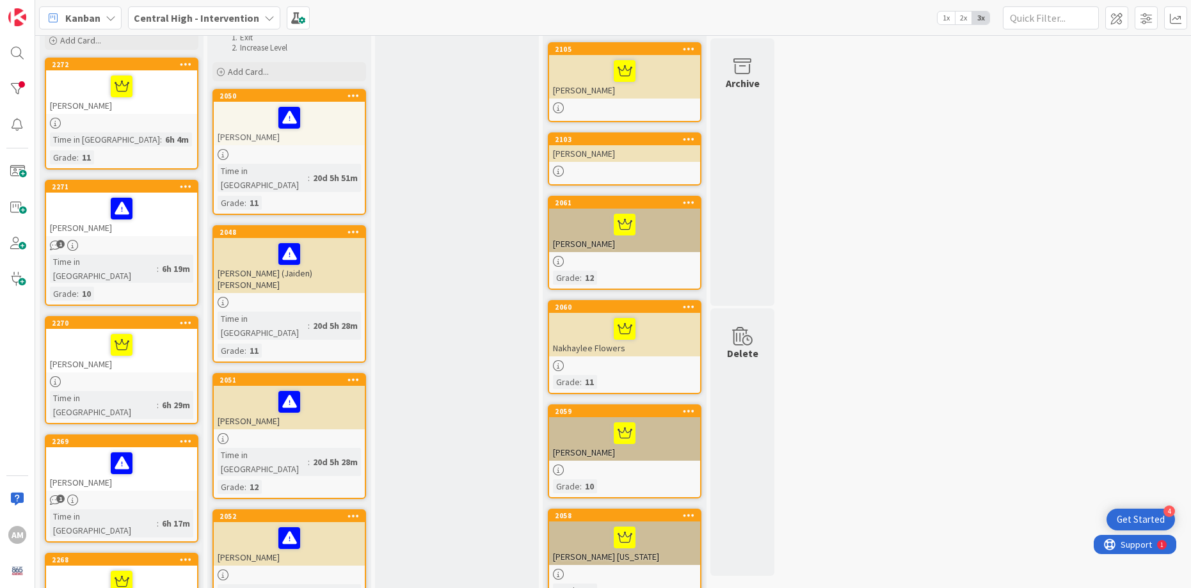
click at [334, 265] on div "[PERSON_NAME] (Jaiden) [PERSON_NAME]" at bounding box center [289, 265] width 151 height 55
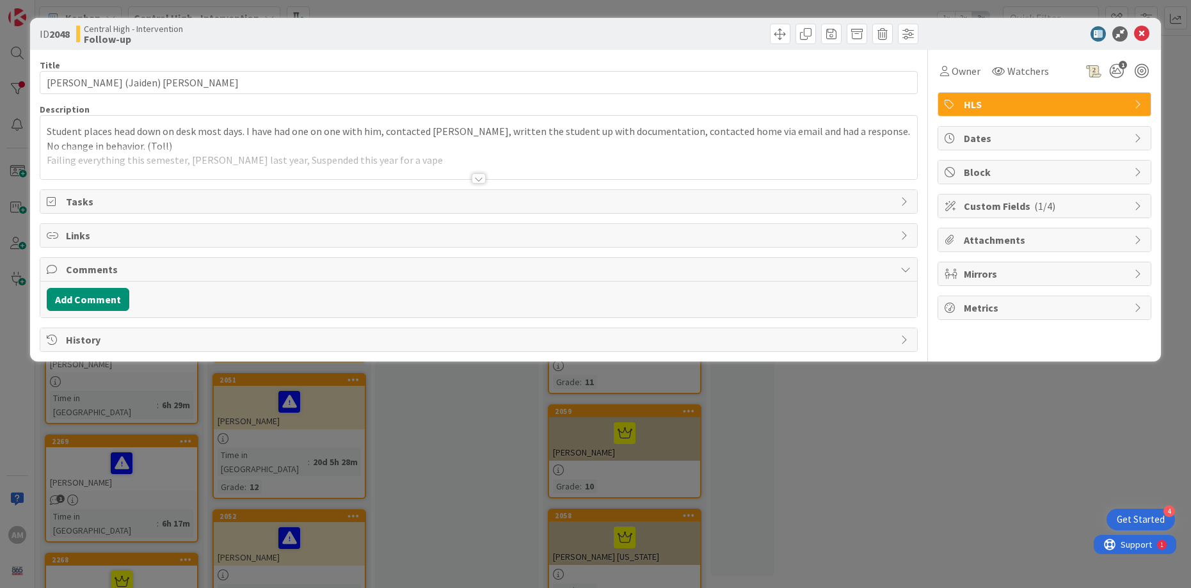
click at [479, 178] on div at bounding box center [479, 178] width 14 height 10
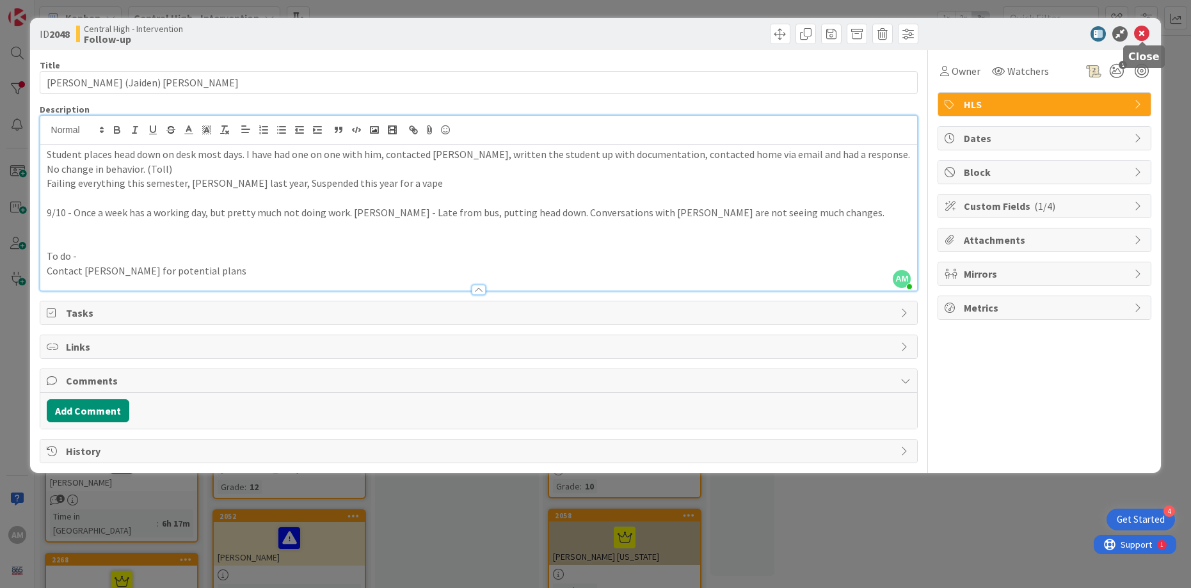
click at [1144, 33] on icon at bounding box center [1141, 33] width 15 height 15
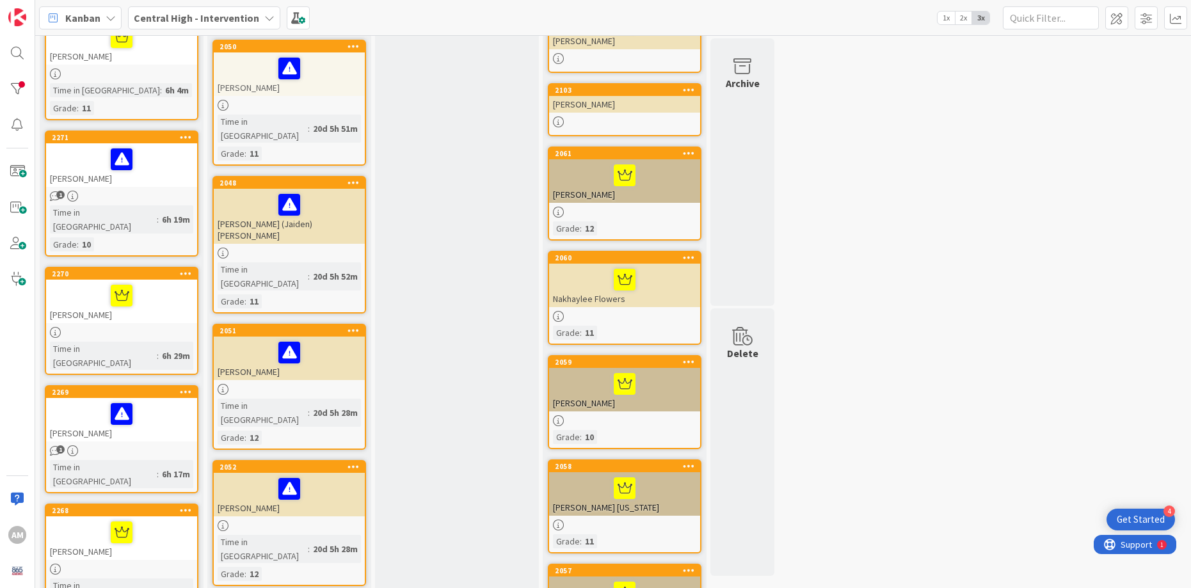
scroll to position [117, 0]
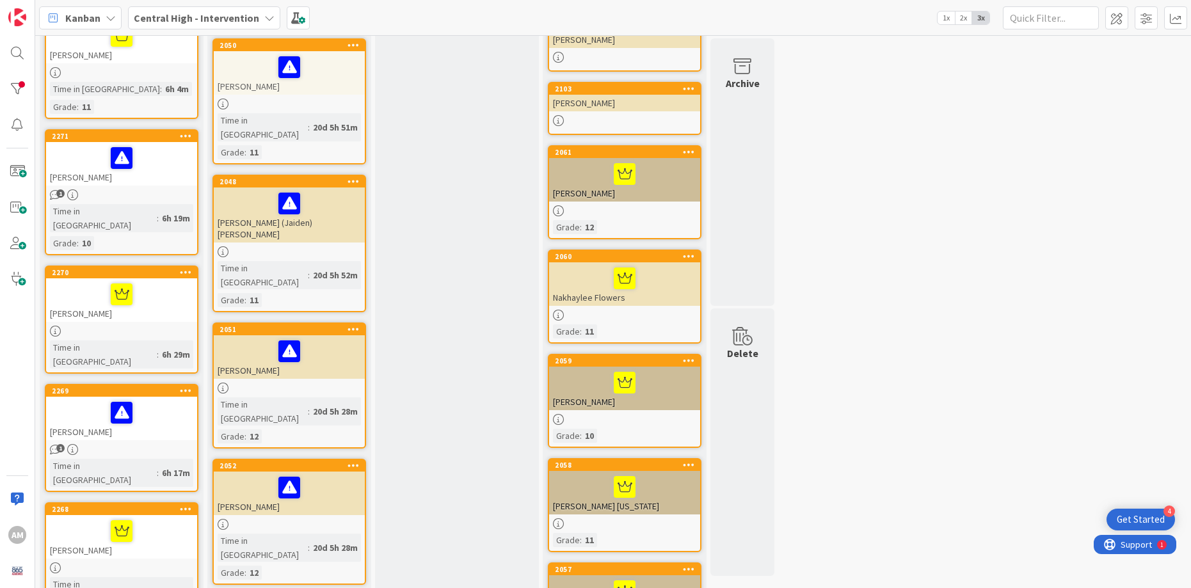
click at [328, 338] on div at bounding box center [289, 351] width 143 height 27
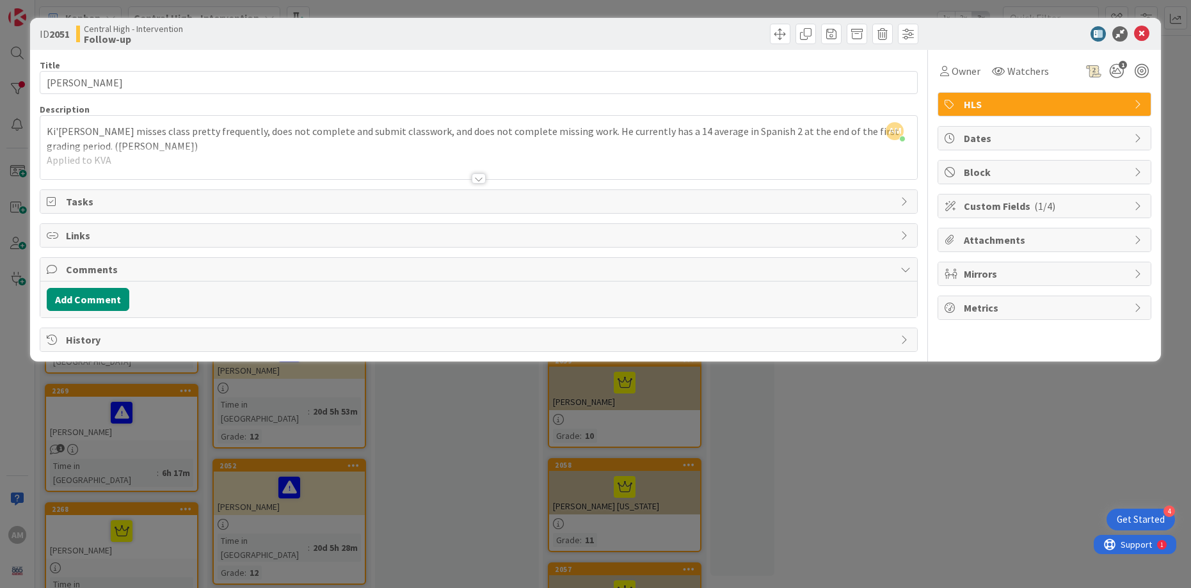
click at [475, 180] on div at bounding box center [479, 178] width 14 height 10
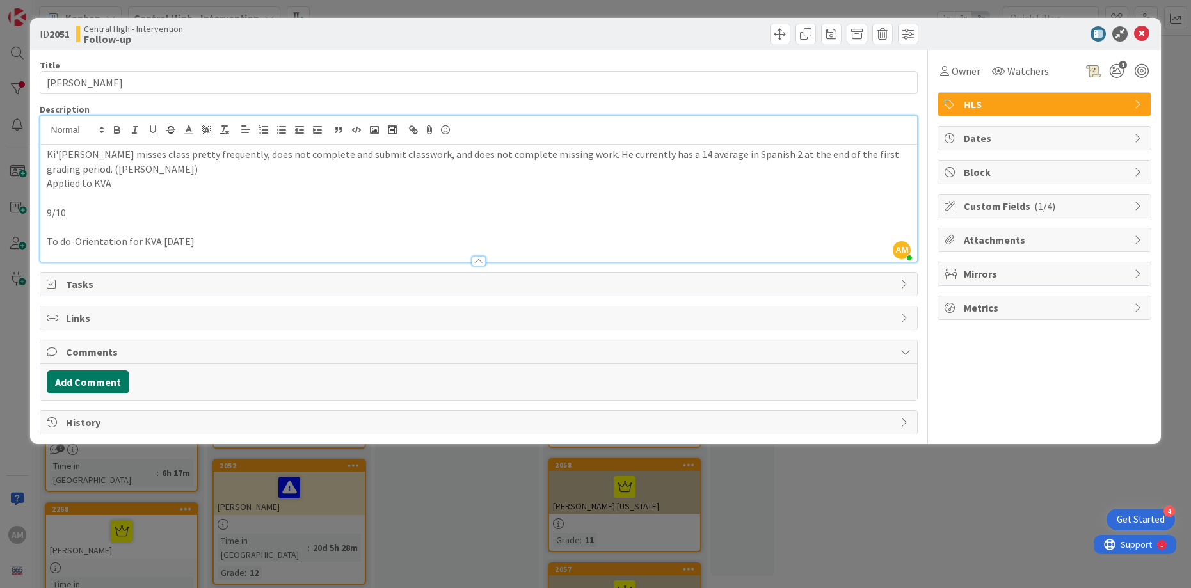
click at [84, 381] on button "Add Comment" at bounding box center [88, 382] width 83 height 23
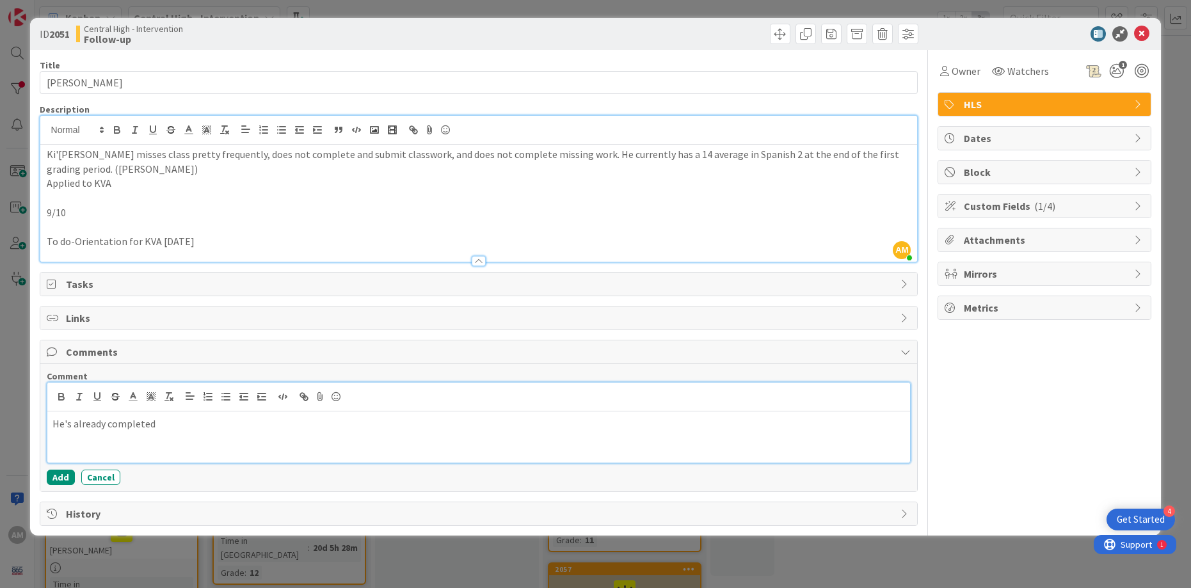
click at [171, 425] on p "He's already completed" at bounding box center [478, 424] width 853 height 15
drag, startPoint x: 151, startPoint y: 420, endPoint x: 79, endPoint y: 424, distance: 72.4
click at [79, 424] on p "He's already completed" at bounding box center [478, 424] width 853 height 15
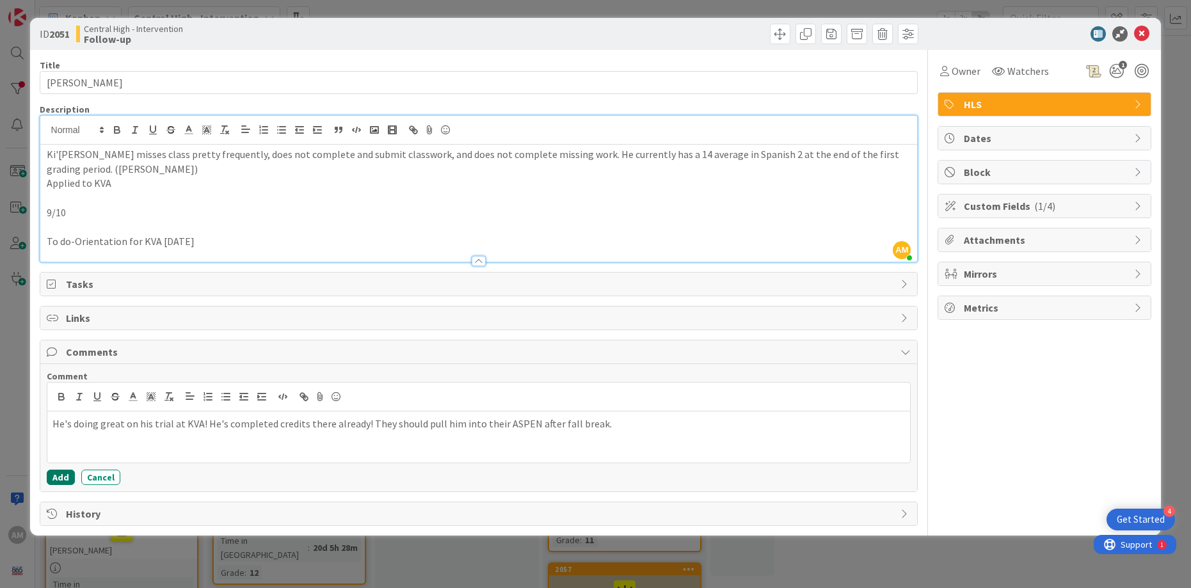
click at [64, 479] on button "Add" at bounding box center [61, 477] width 28 height 15
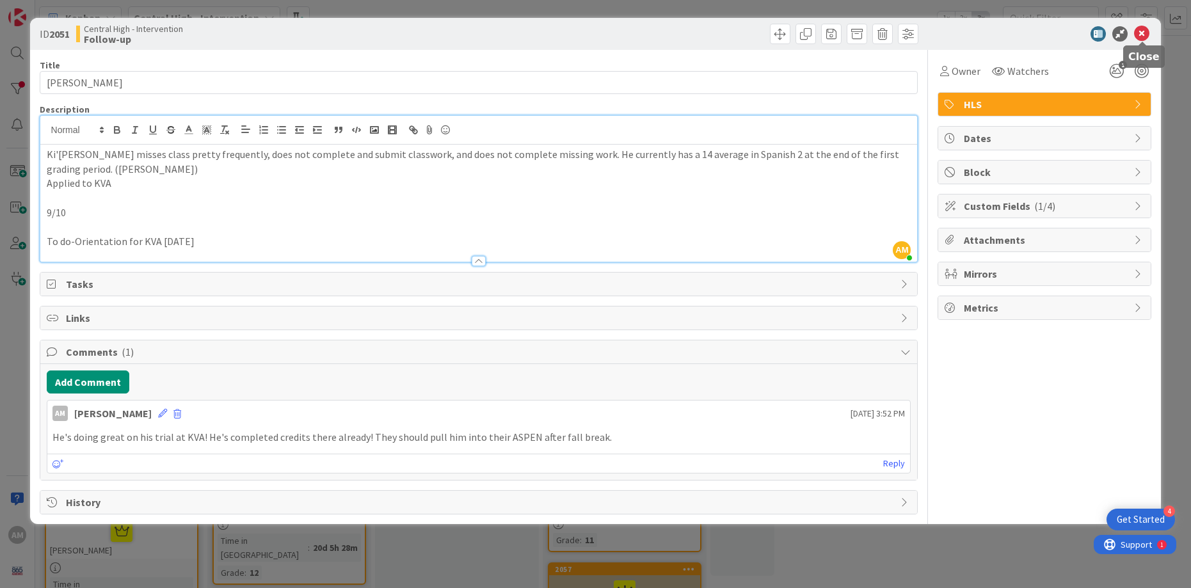
click at [1144, 33] on icon at bounding box center [1141, 33] width 15 height 15
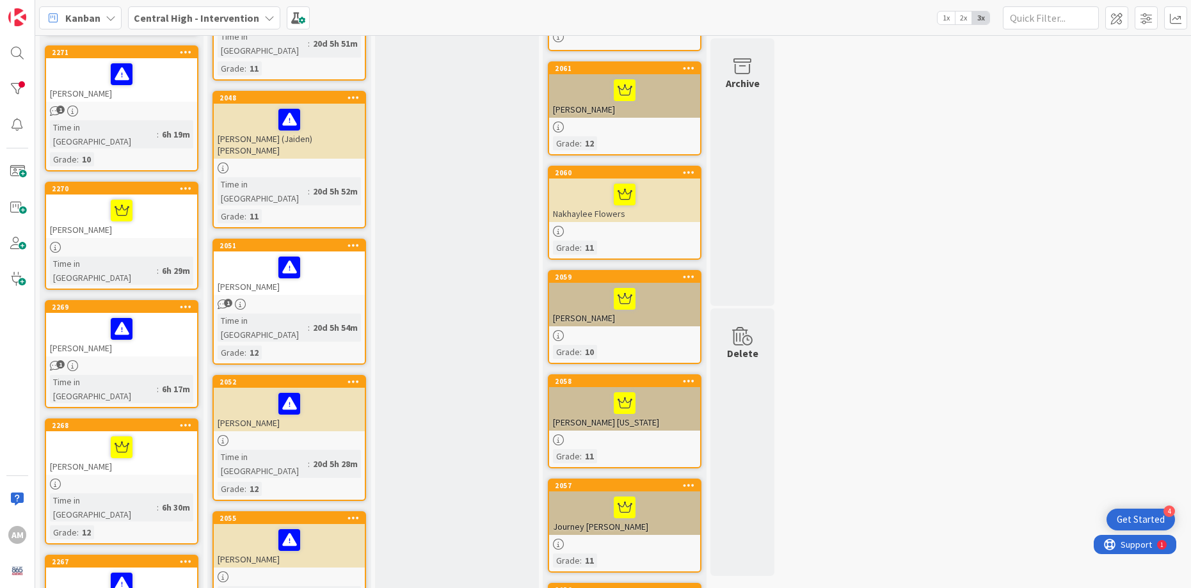
scroll to position [202, 0]
click at [330, 387] on div "[PERSON_NAME]" at bounding box center [289, 409] width 151 height 44
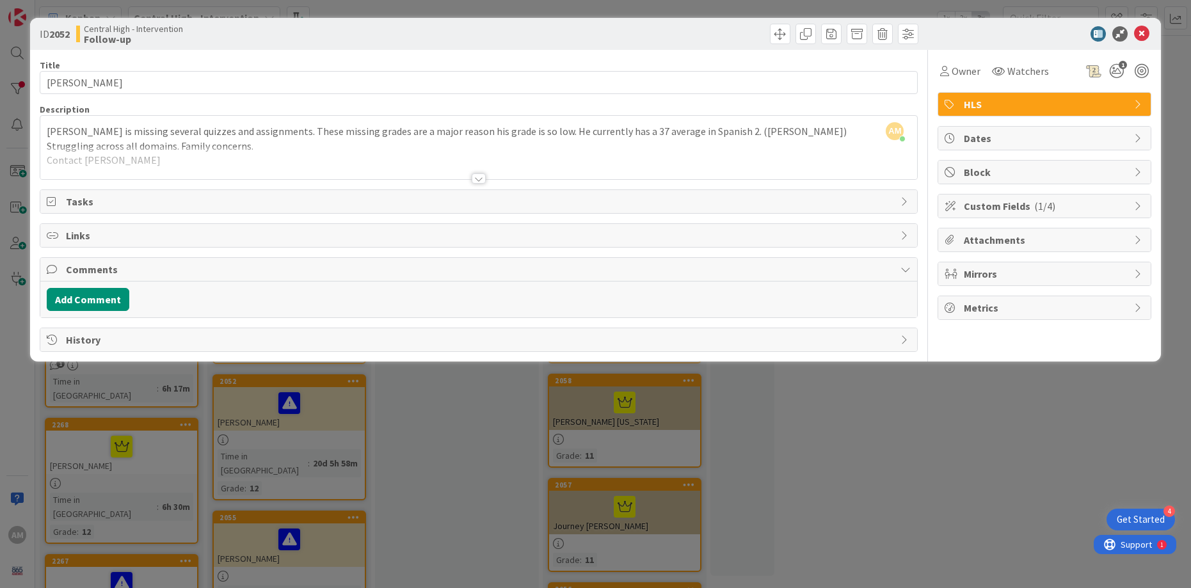
click at [479, 175] on div at bounding box center [479, 178] width 14 height 10
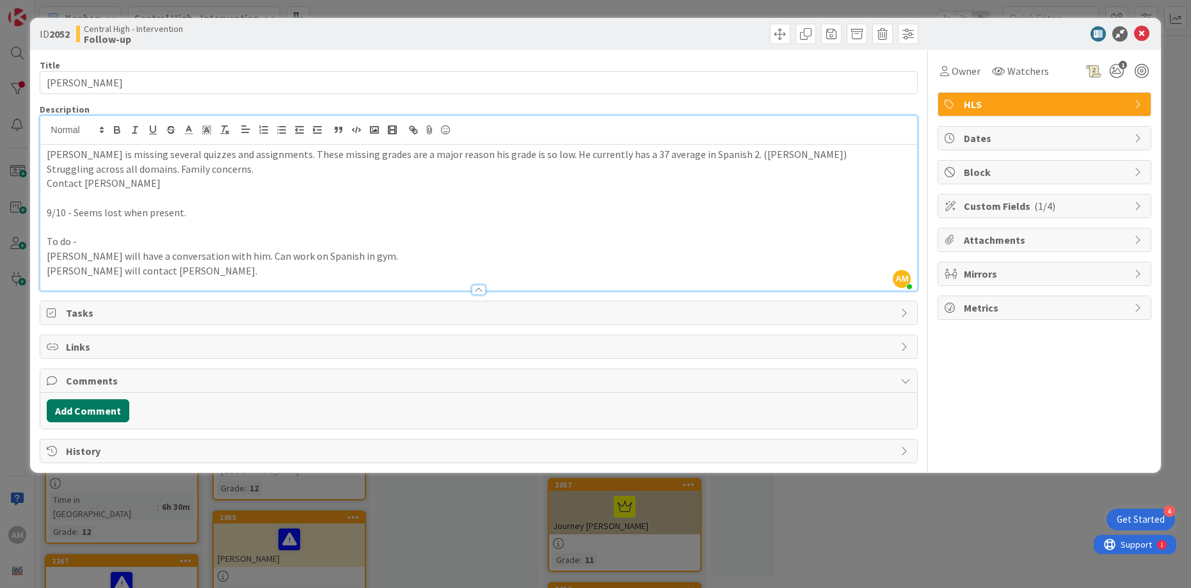
click at [109, 406] on button "Add Comment" at bounding box center [88, 410] width 83 height 23
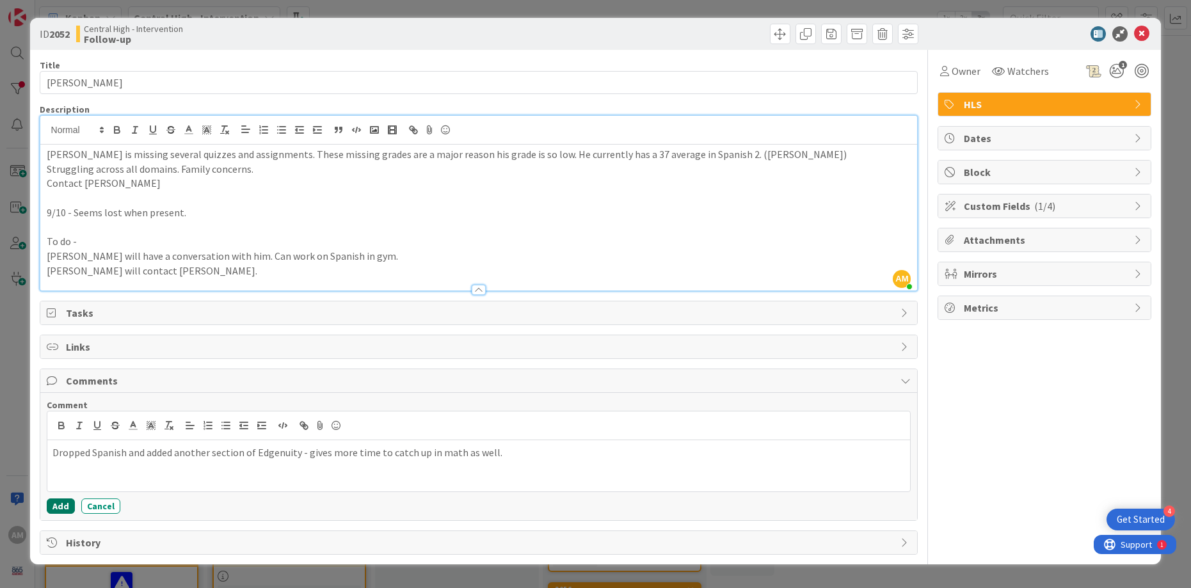
click at [58, 504] on button "Add" at bounding box center [61, 506] width 28 height 15
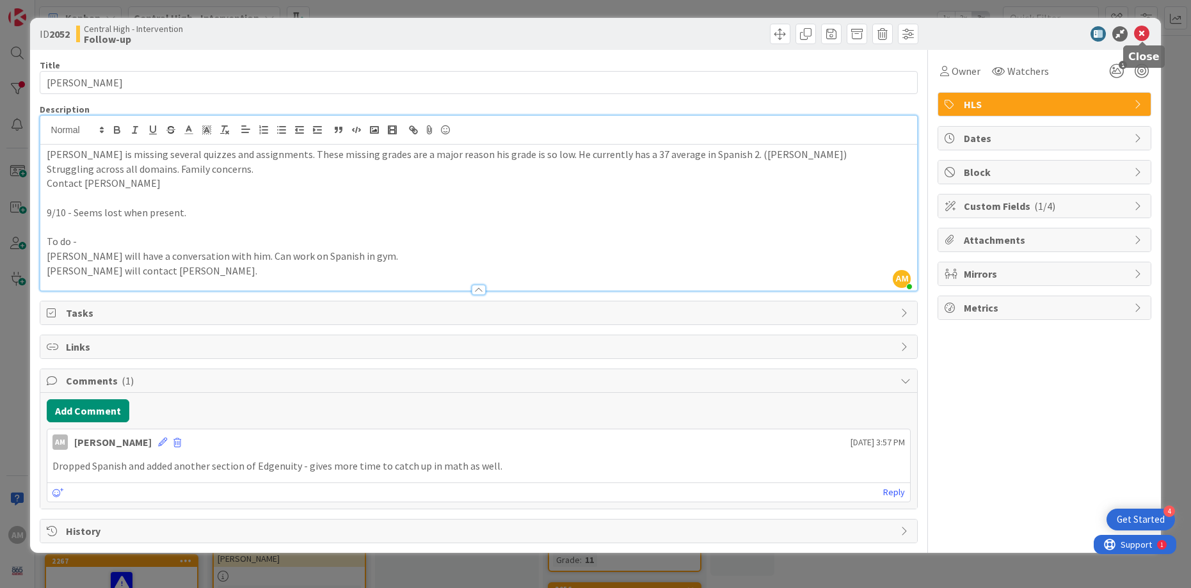
click at [1145, 35] on icon at bounding box center [1141, 33] width 15 height 15
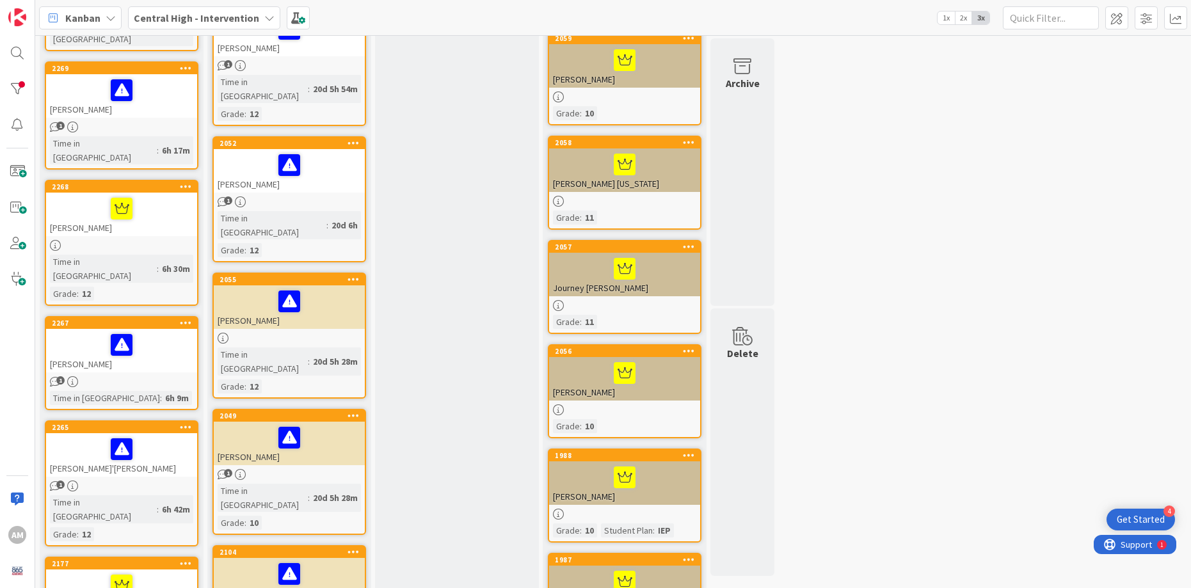
scroll to position [440, 0]
click at [340, 285] on div "[PERSON_NAME]" at bounding box center [289, 307] width 151 height 44
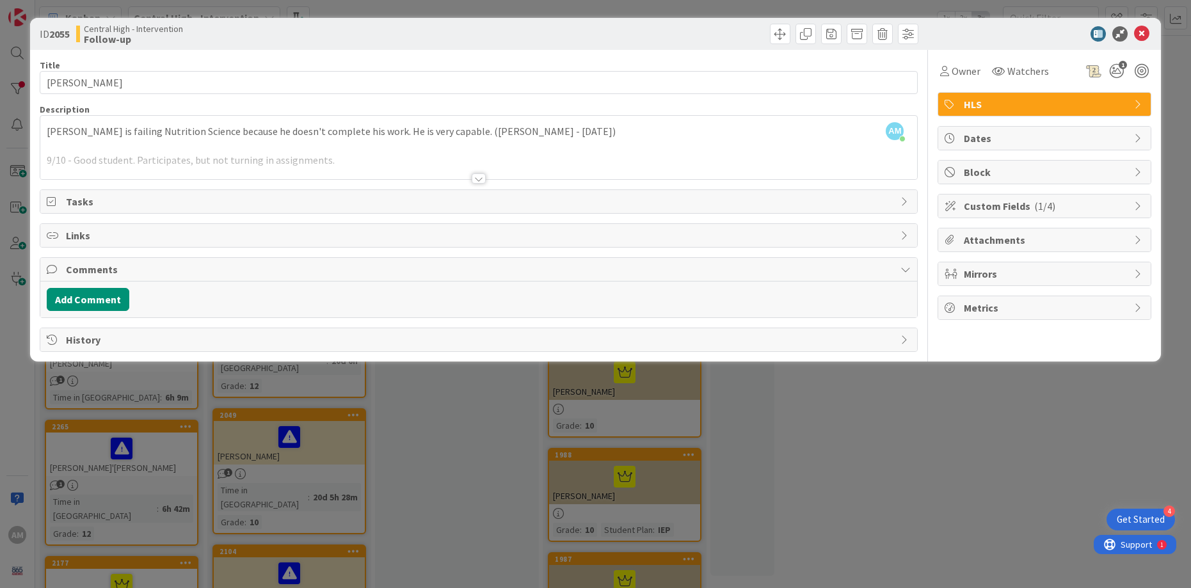
click at [479, 179] on div at bounding box center [479, 178] width 14 height 10
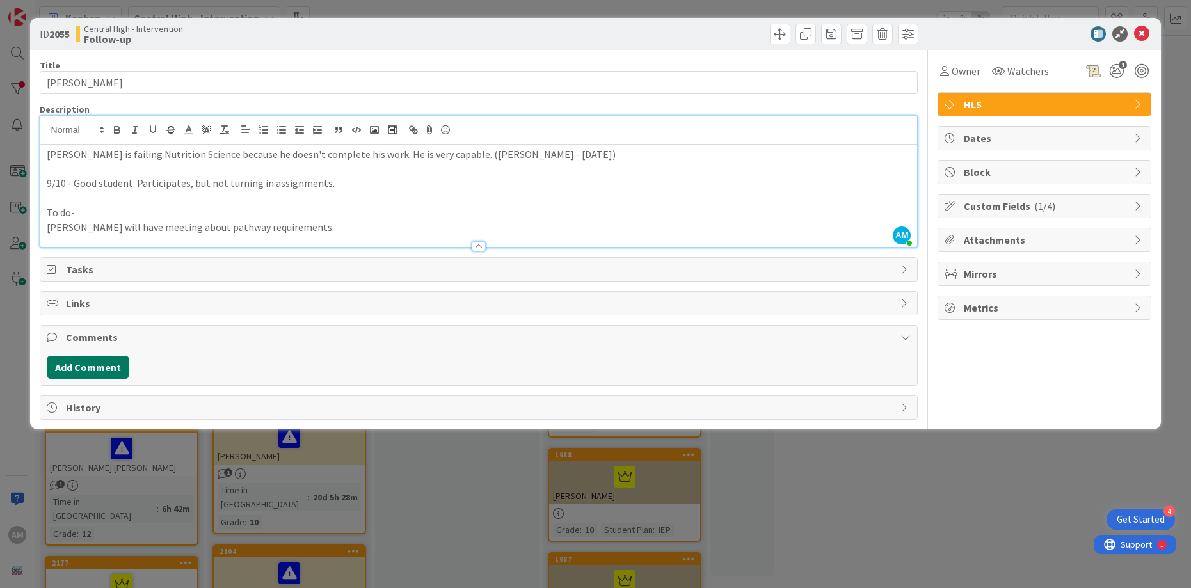
click at [104, 361] on button "Add Comment" at bounding box center [88, 367] width 83 height 23
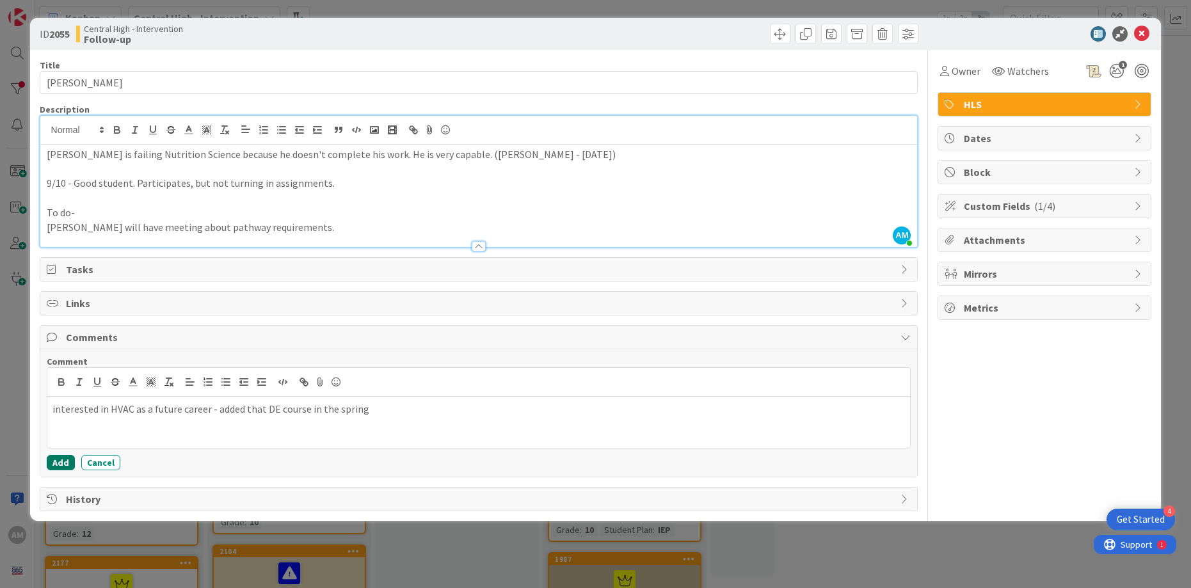
click at [63, 461] on button "Add" at bounding box center [61, 462] width 28 height 15
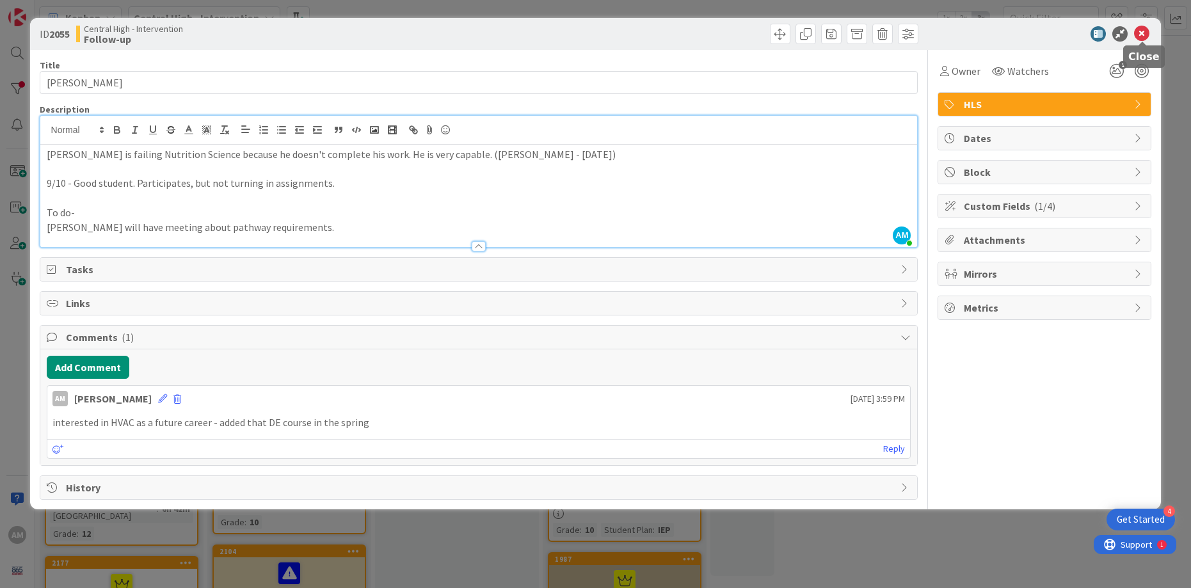
click at [1146, 32] on icon at bounding box center [1141, 33] width 15 height 15
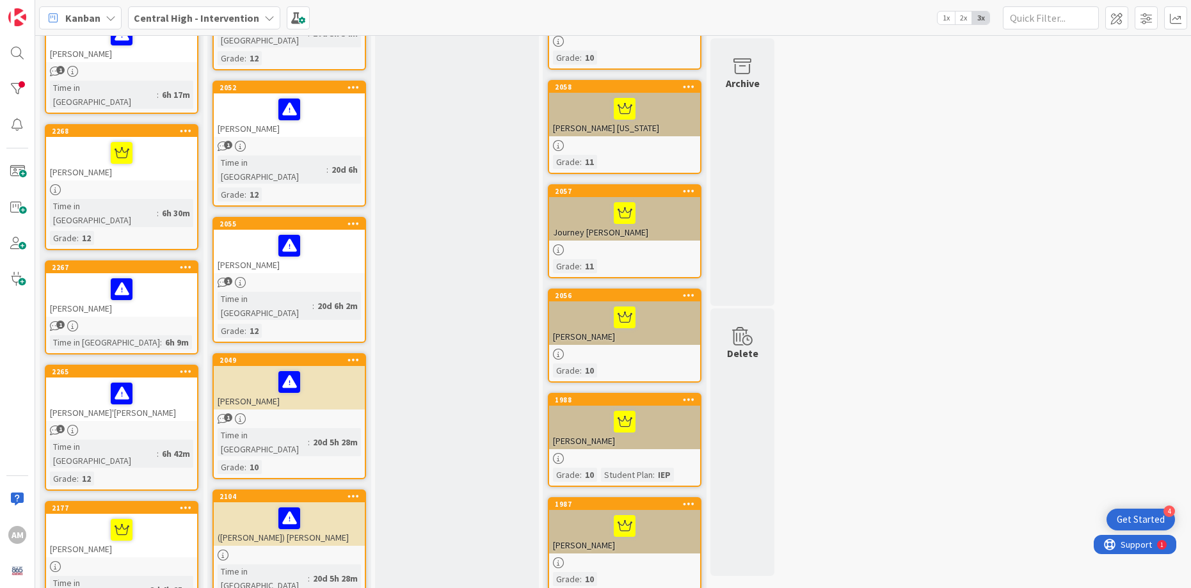
scroll to position [505, 0]
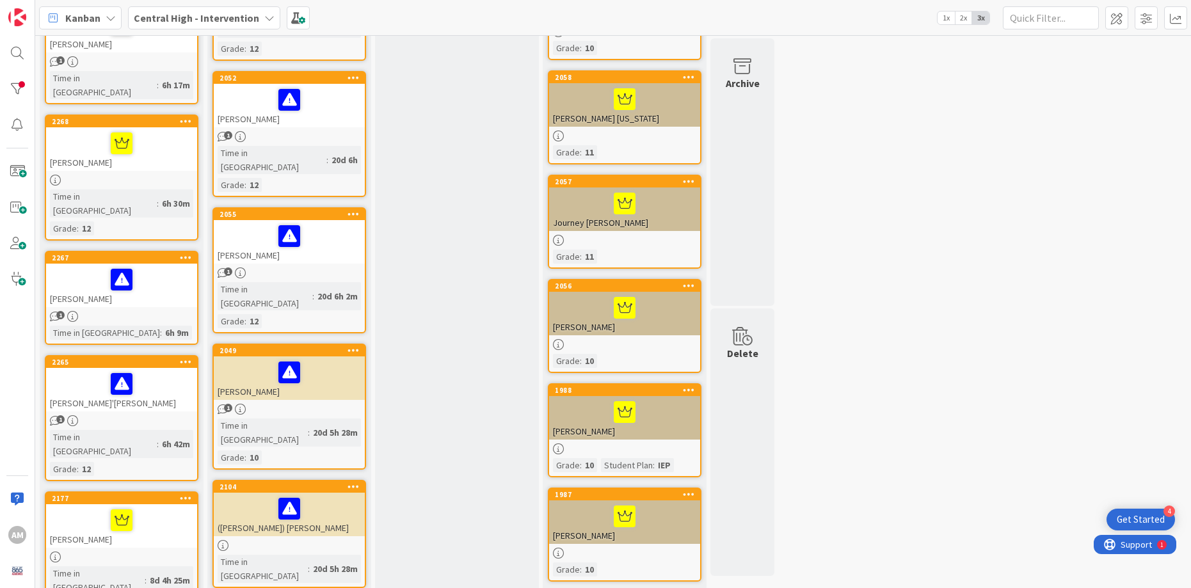
click at [332, 356] on div "[PERSON_NAME]" at bounding box center [289, 378] width 151 height 44
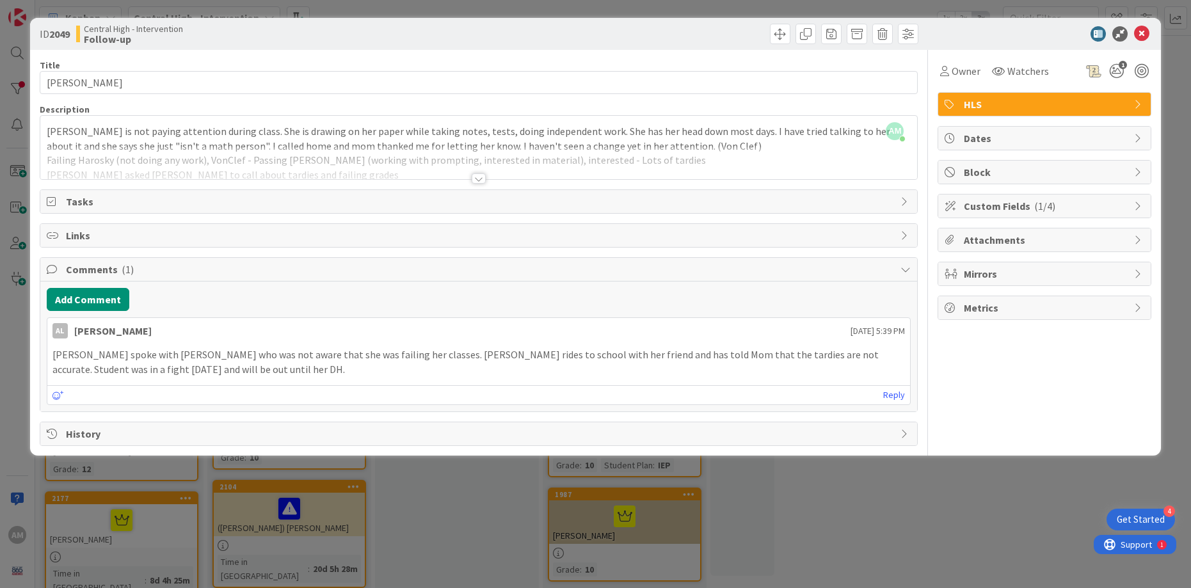
click at [485, 175] on div at bounding box center [479, 178] width 14 height 10
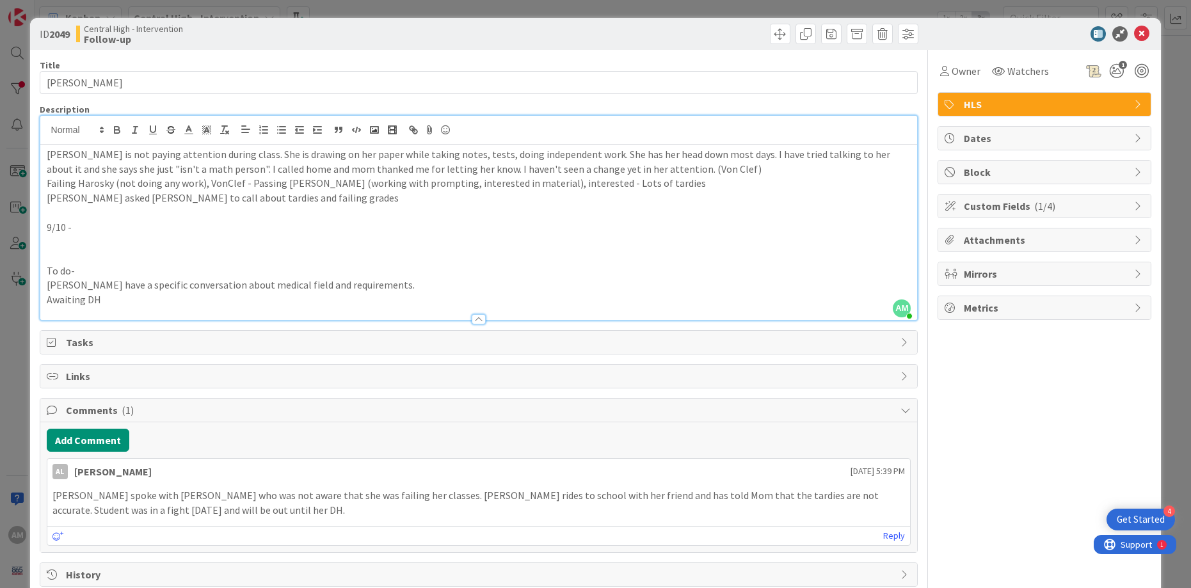
scroll to position [26, 0]
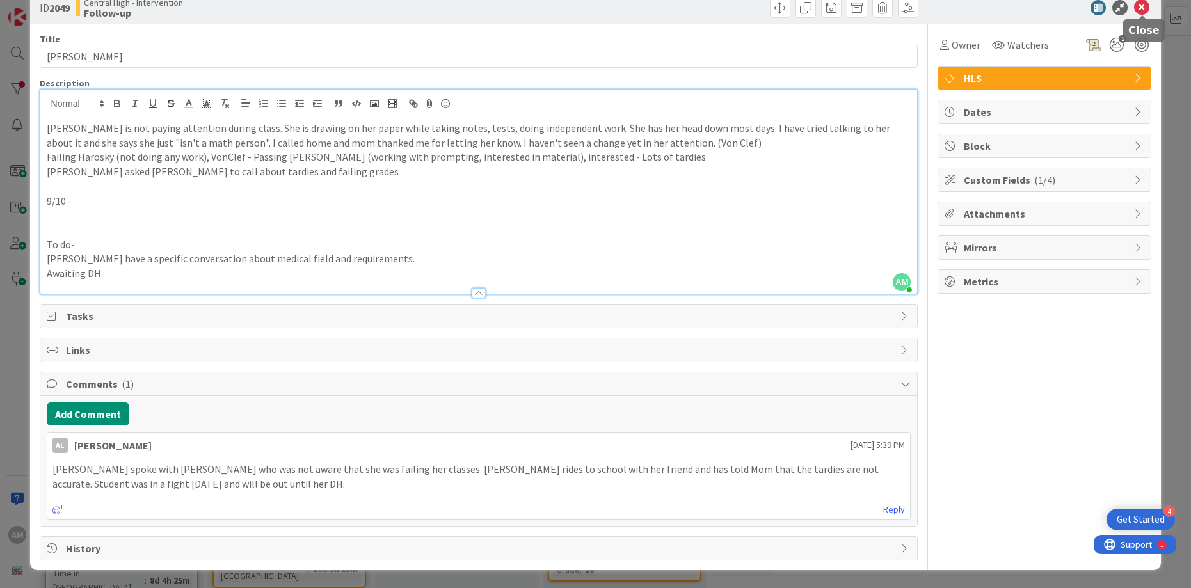
click at [1144, 8] on icon at bounding box center [1141, 7] width 15 height 15
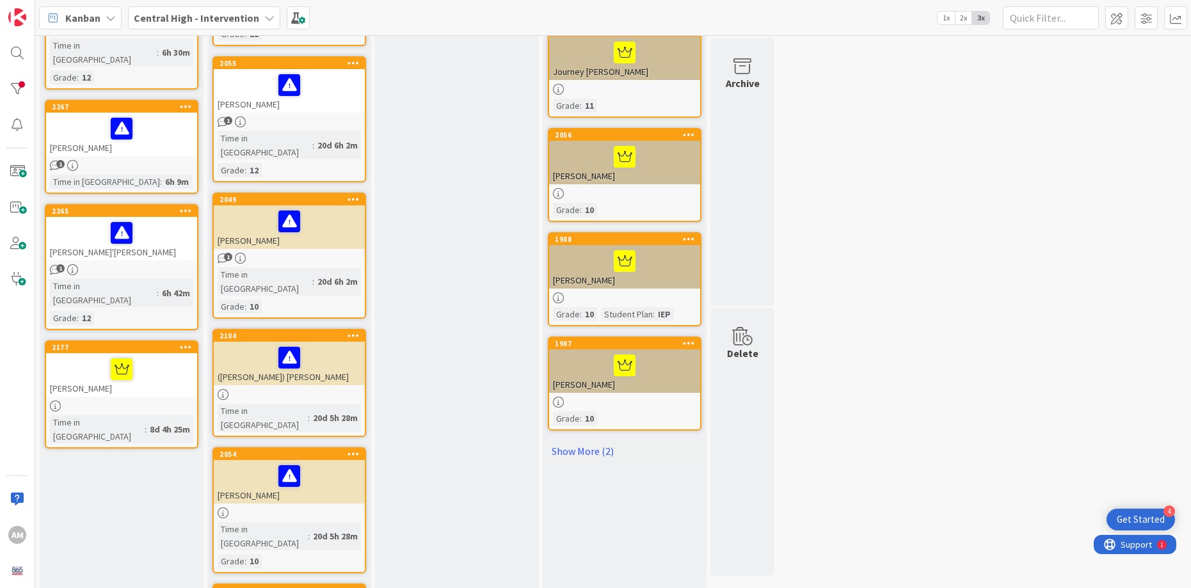
click at [296, 507] on div at bounding box center [289, 512] width 151 height 11
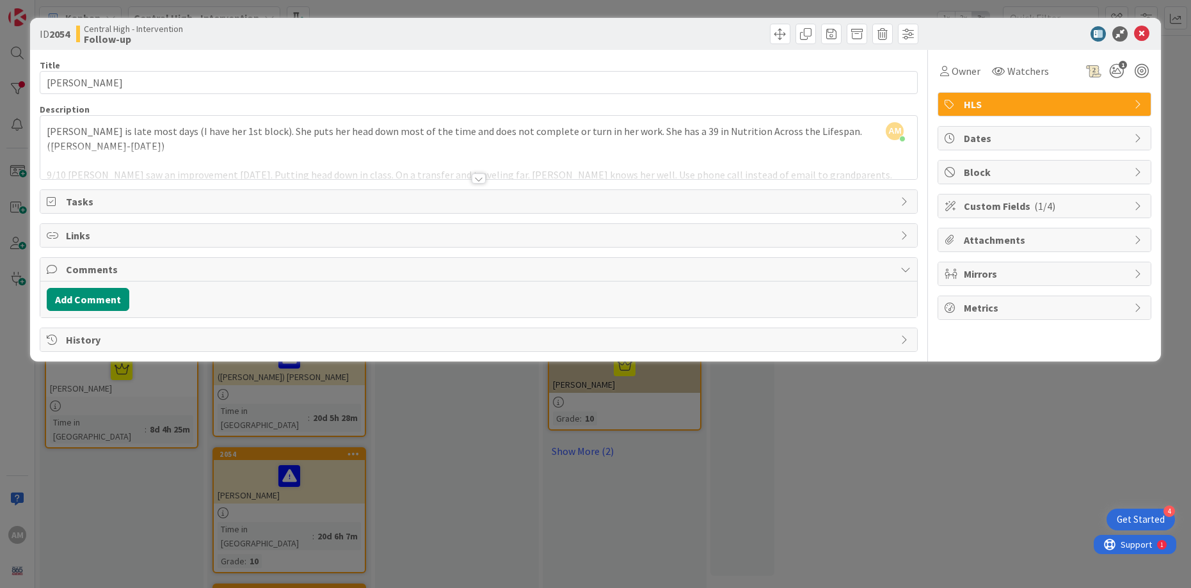
click at [475, 176] on div at bounding box center [479, 178] width 14 height 10
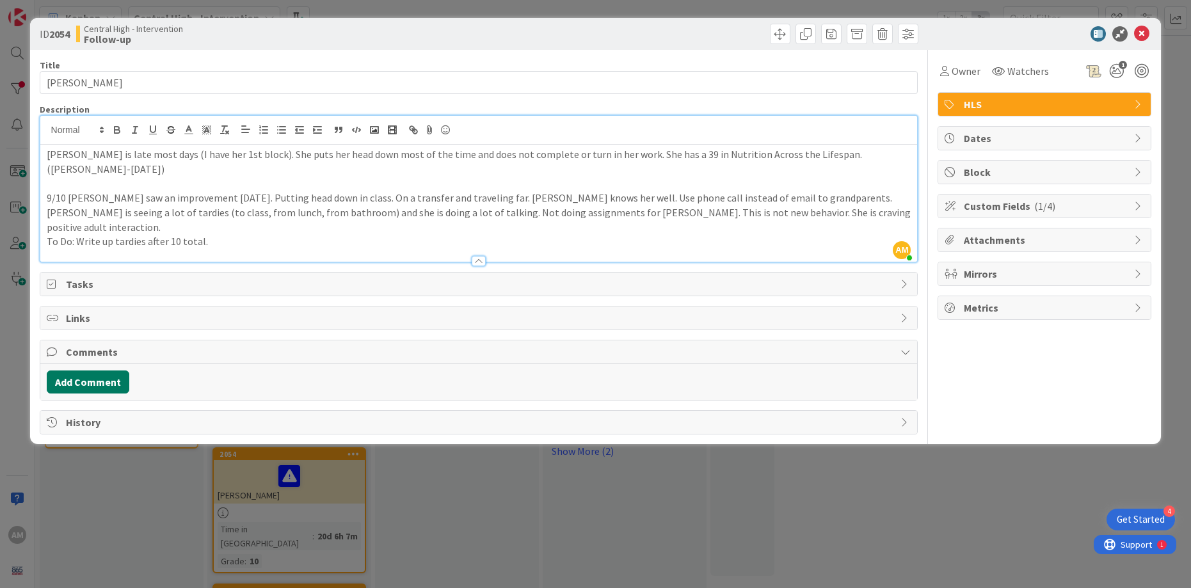
click at [95, 371] on button "Add Comment" at bounding box center [88, 382] width 83 height 23
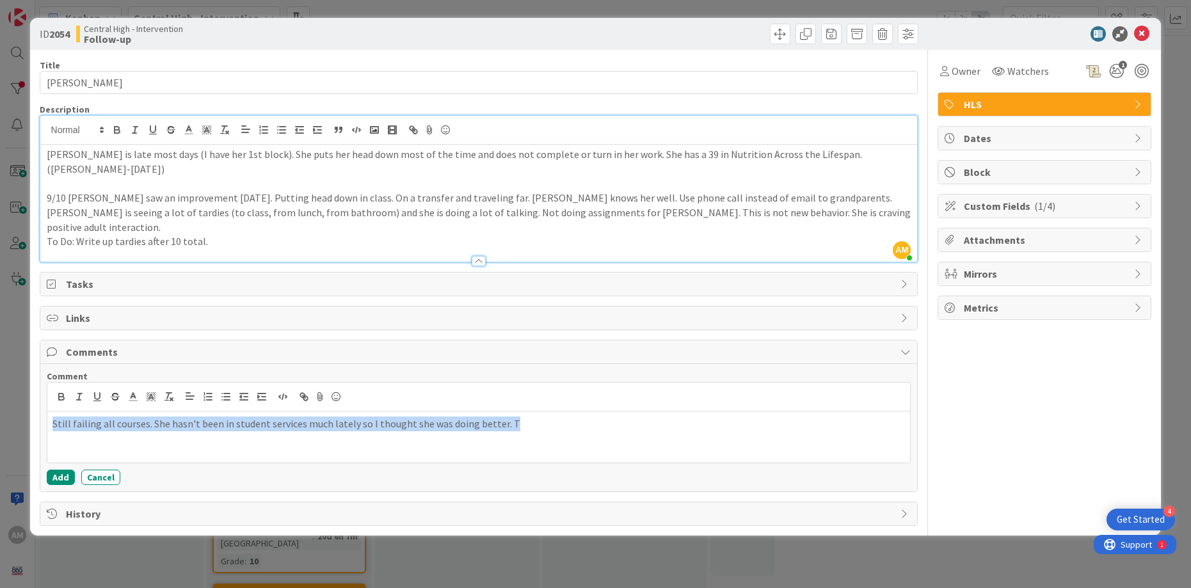
drag, startPoint x: 520, startPoint y: 394, endPoint x: -23, endPoint y: 362, distance: 543.6
click at [0, 362] on html "4 Get Started AM Kanban Central High - Intervention 1x 2x 3x 8 Discussion Stude…" at bounding box center [595, 294] width 1191 height 588
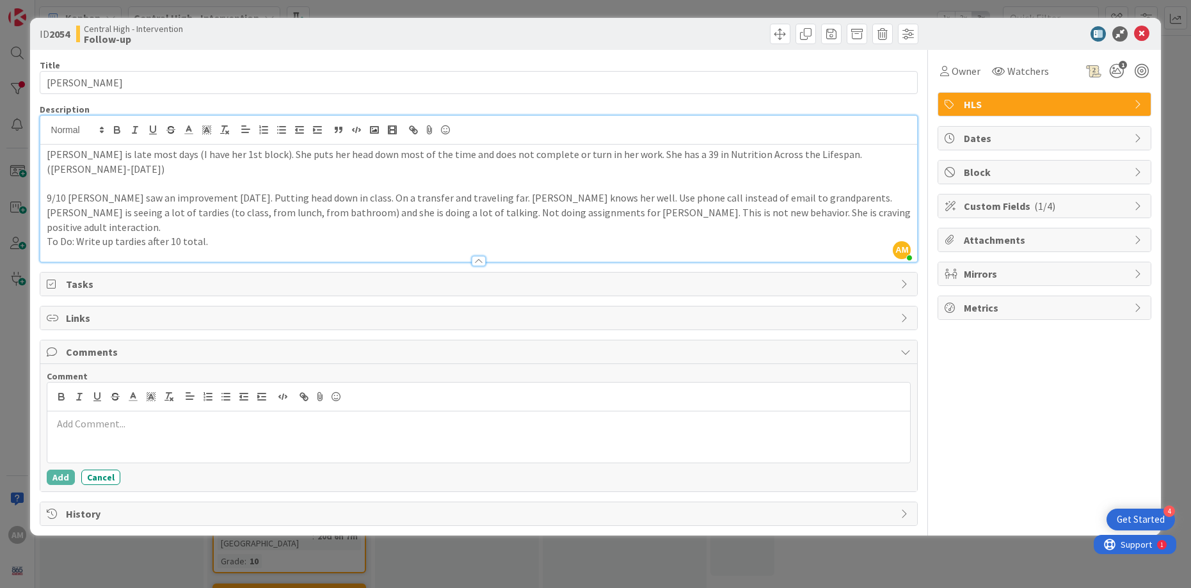
click at [99, 470] on button "Cancel" at bounding box center [100, 477] width 39 height 15
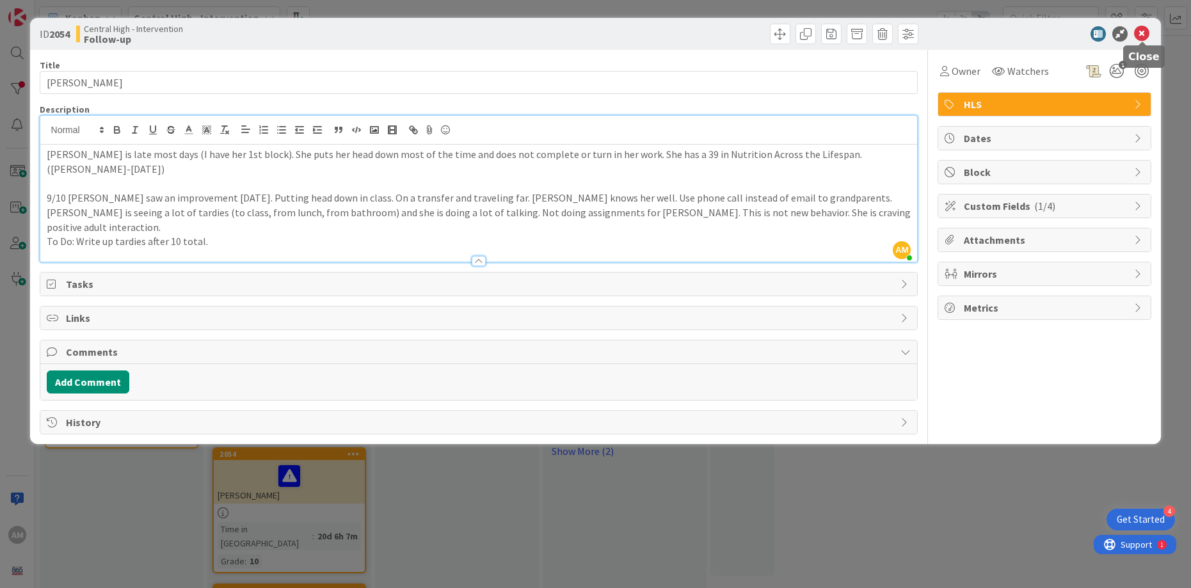
drag, startPoint x: 1142, startPoint y: 33, endPoint x: 992, endPoint y: 166, distance: 200.4
click at [1142, 33] on icon at bounding box center [1141, 33] width 15 height 15
